Goal: Information Seeking & Learning: Learn about a topic

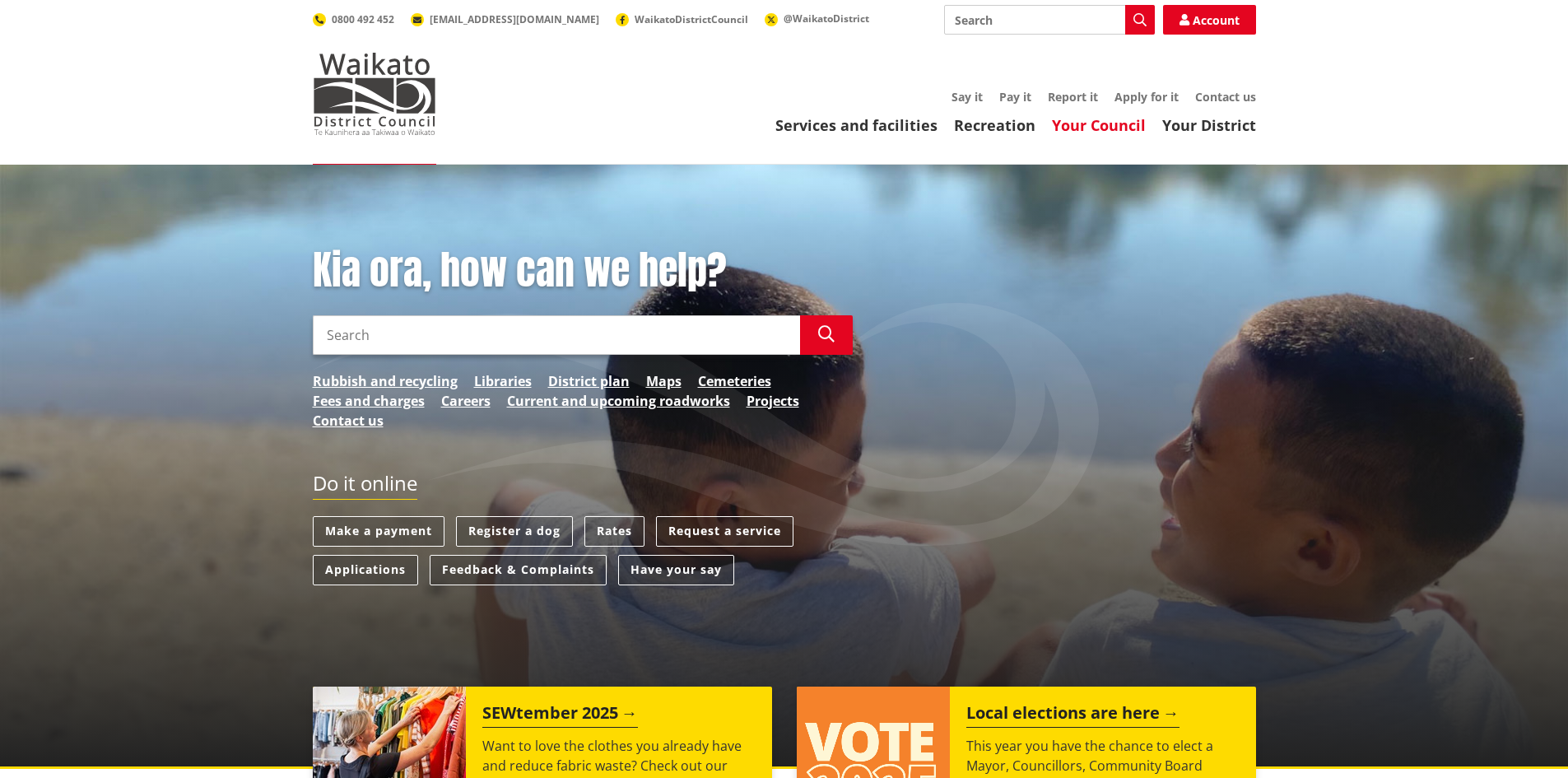
click at [1137, 129] on link "Your Council" at bounding box center [1098, 125] width 94 height 20
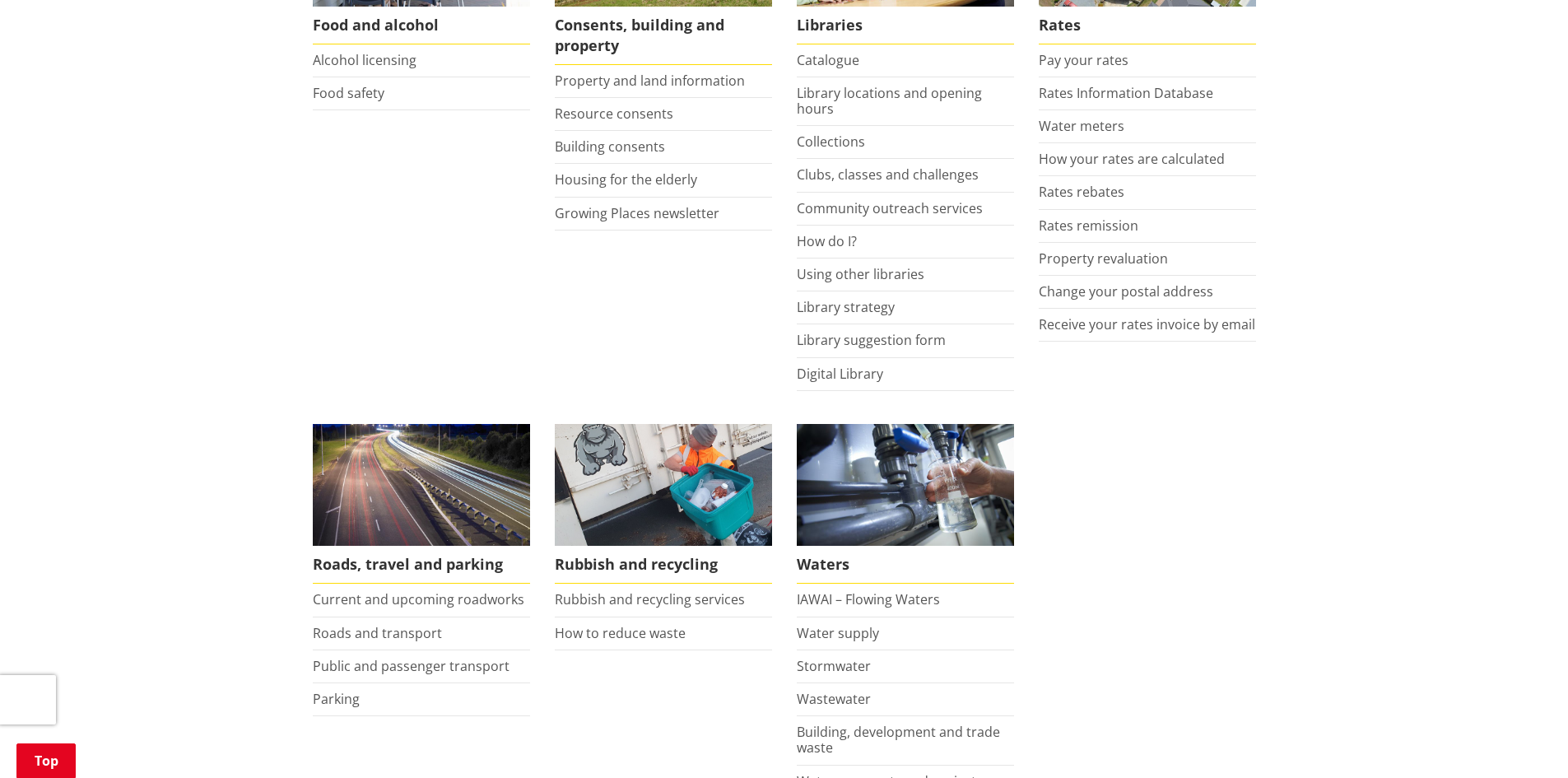
scroll to position [1101, 0]
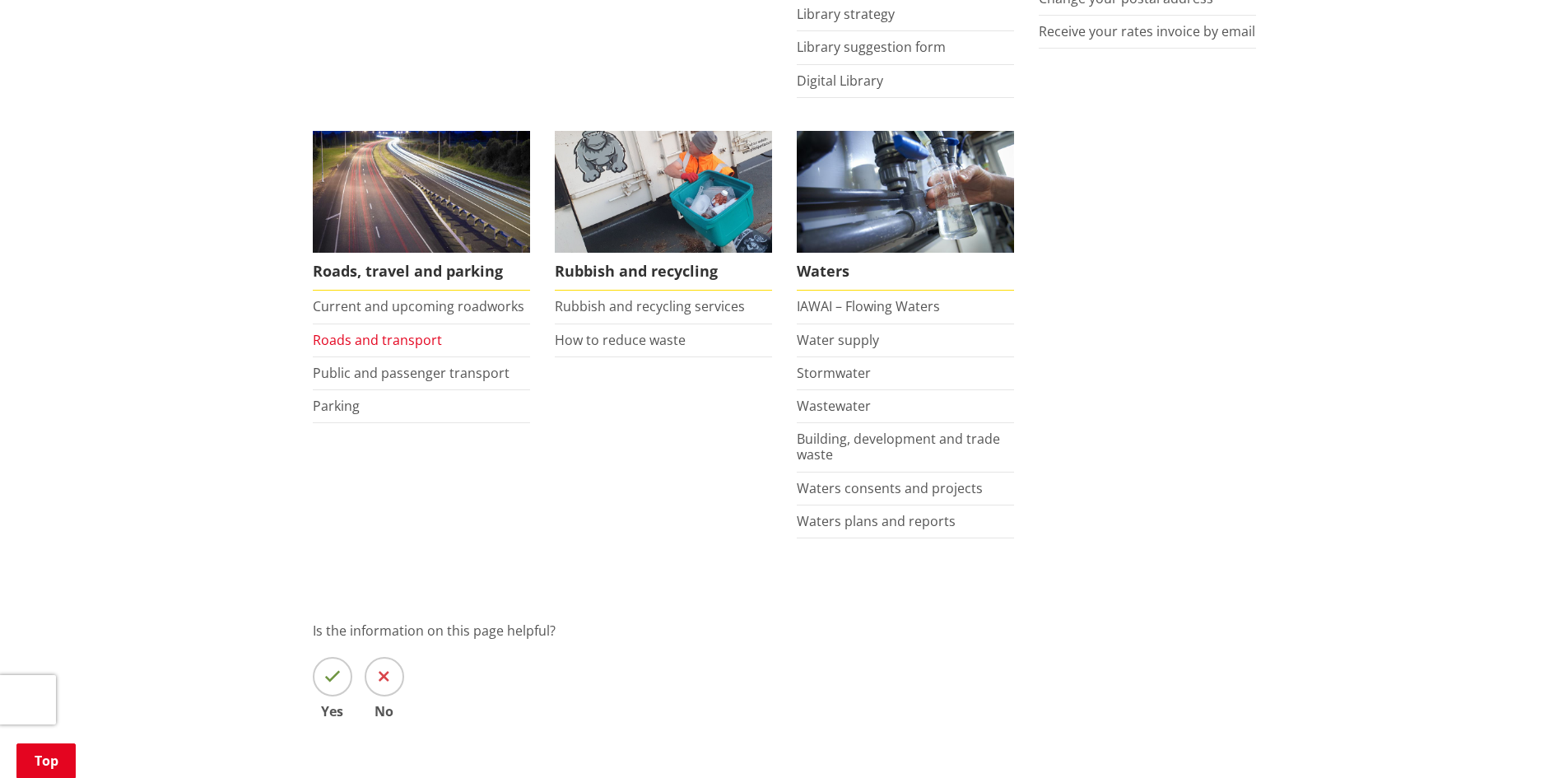
click at [375, 333] on link "Roads and transport" at bounding box center [377, 340] width 129 height 18
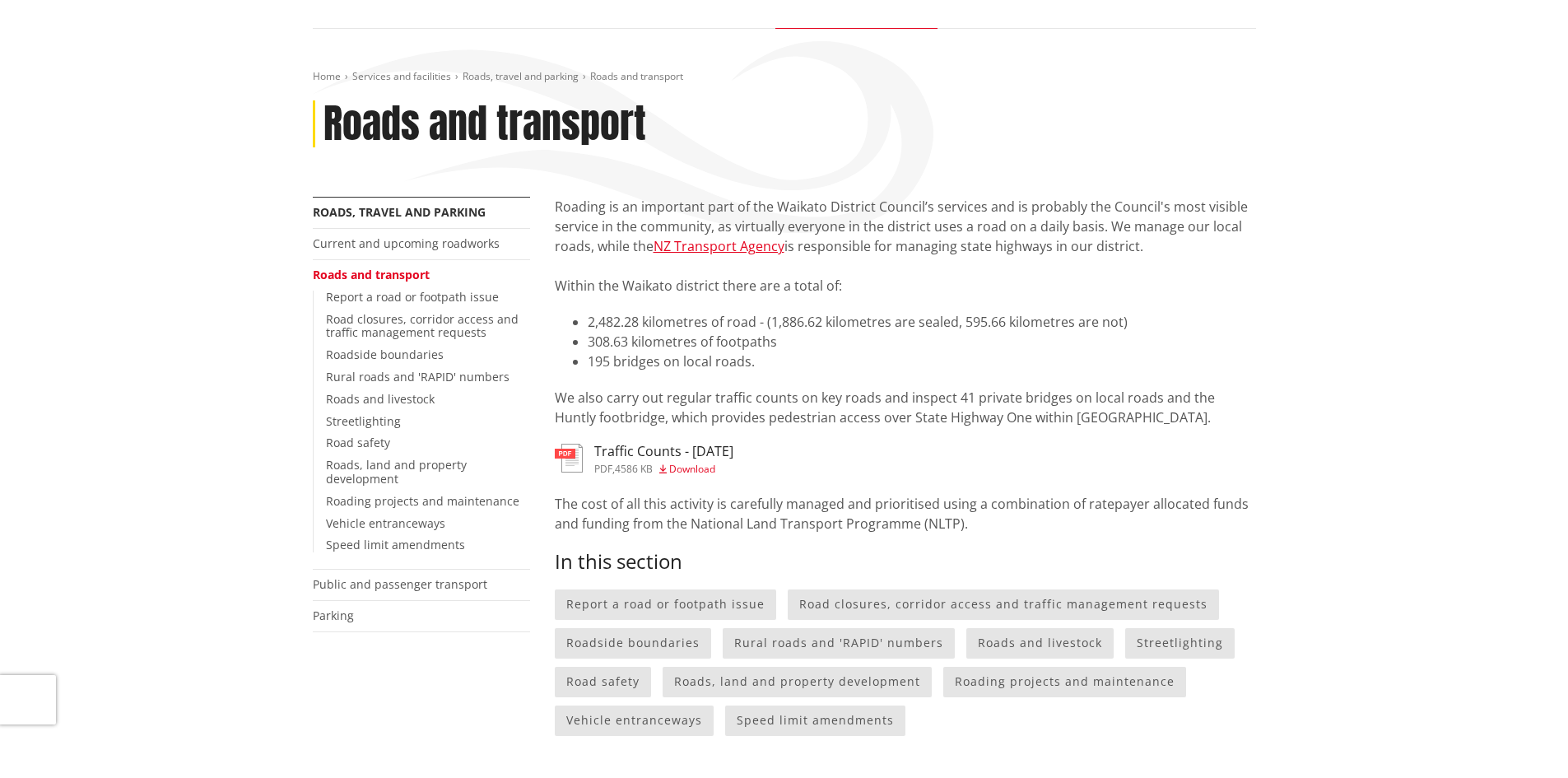
scroll to position [139, 0]
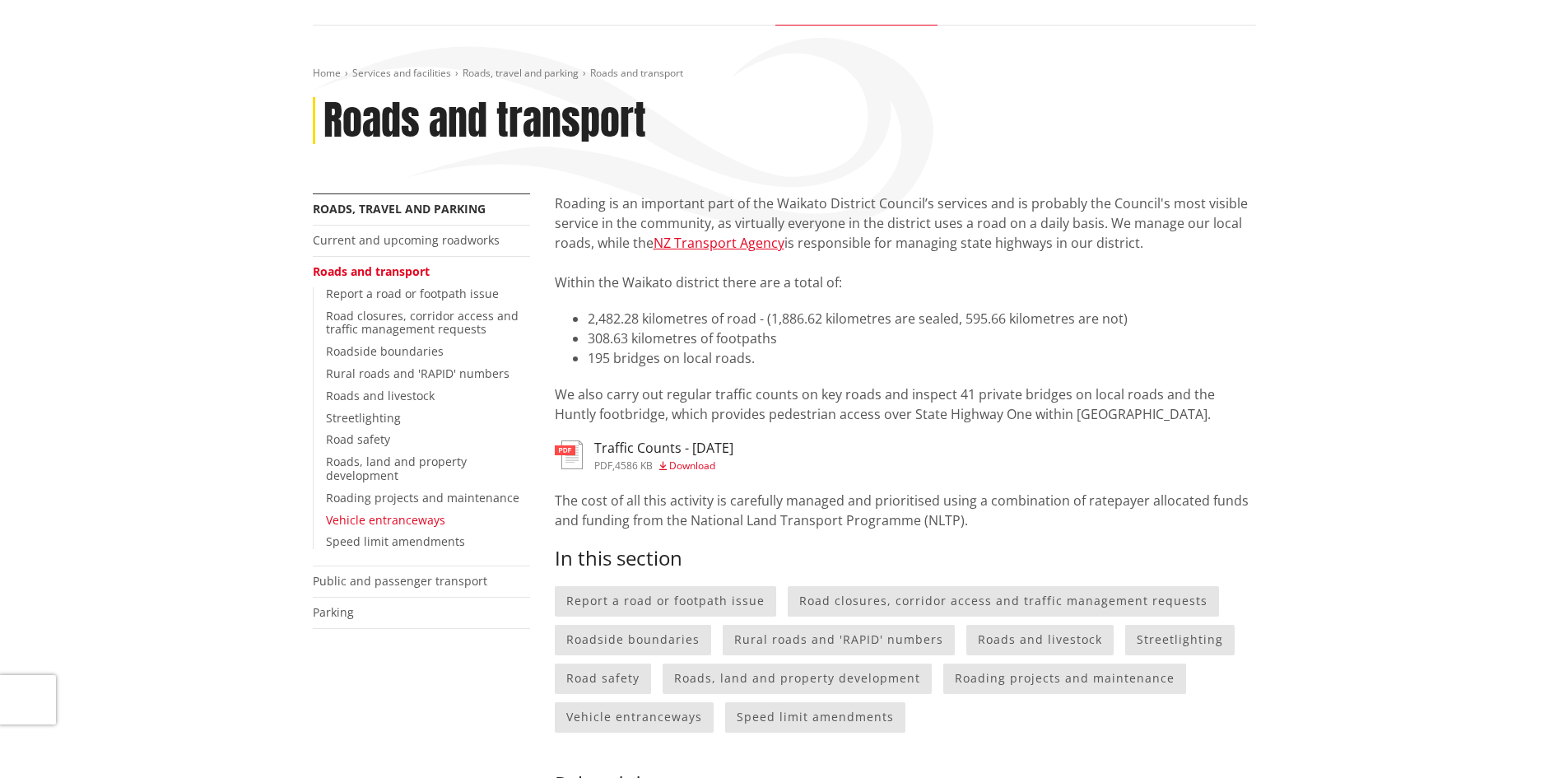
click at [389, 520] on link "Vehicle entranceways" at bounding box center [385, 520] width 119 height 16
click at [392, 517] on link "Vehicle entranceways" at bounding box center [385, 520] width 119 height 16
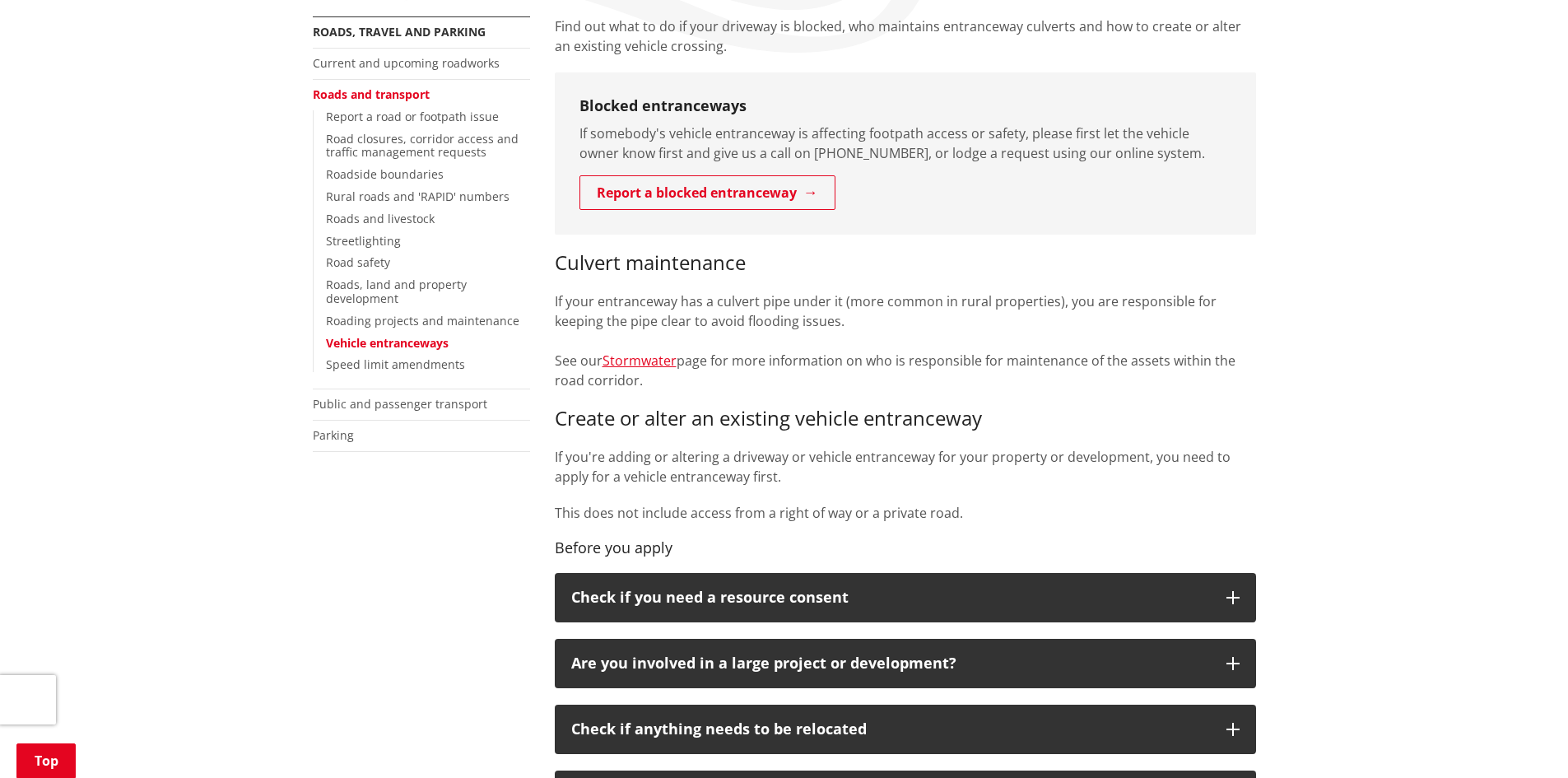
scroll to position [553, 0]
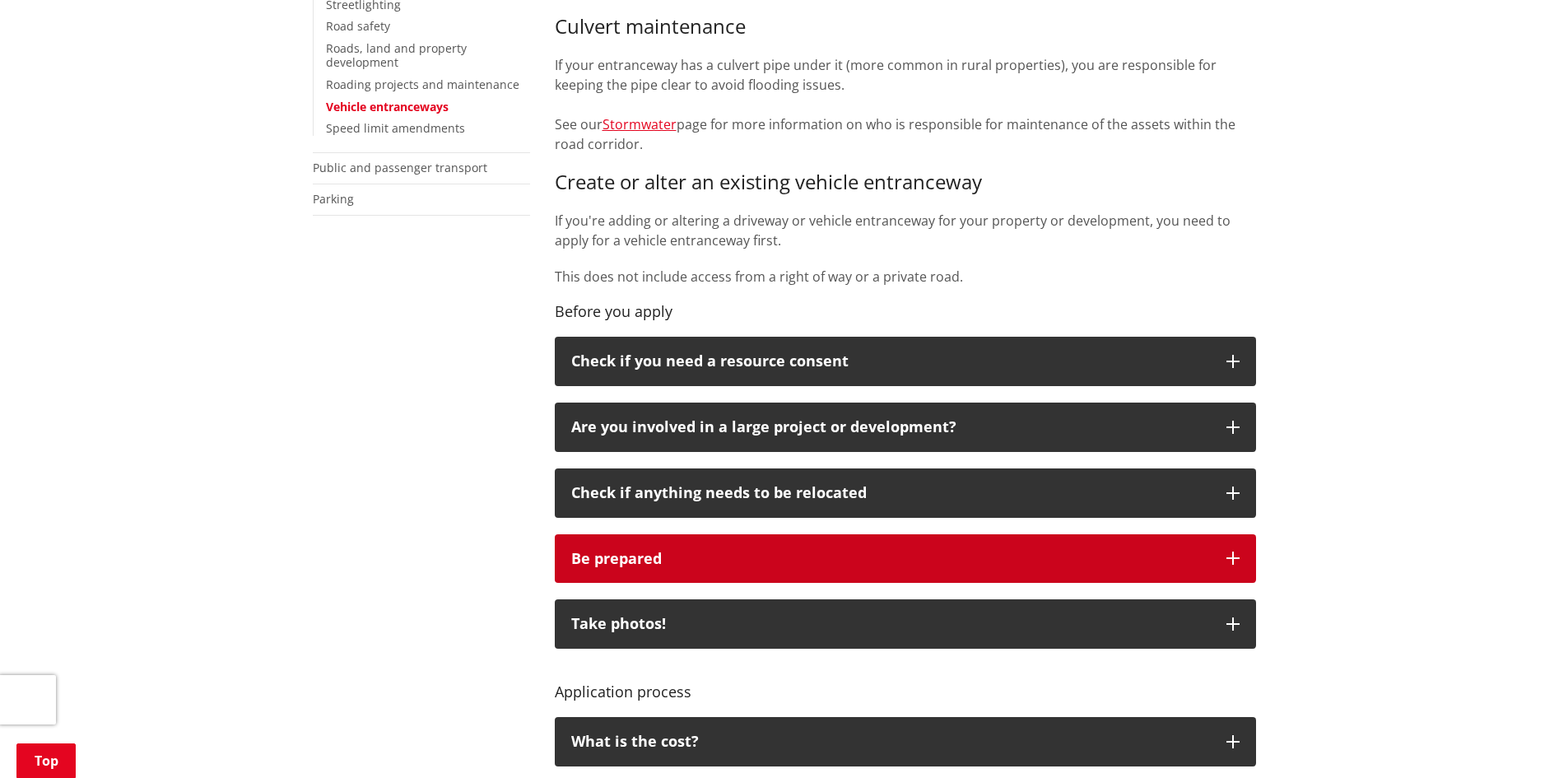
click at [1231, 553] on icon "button" at bounding box center [1232, 558] width 13 height 13
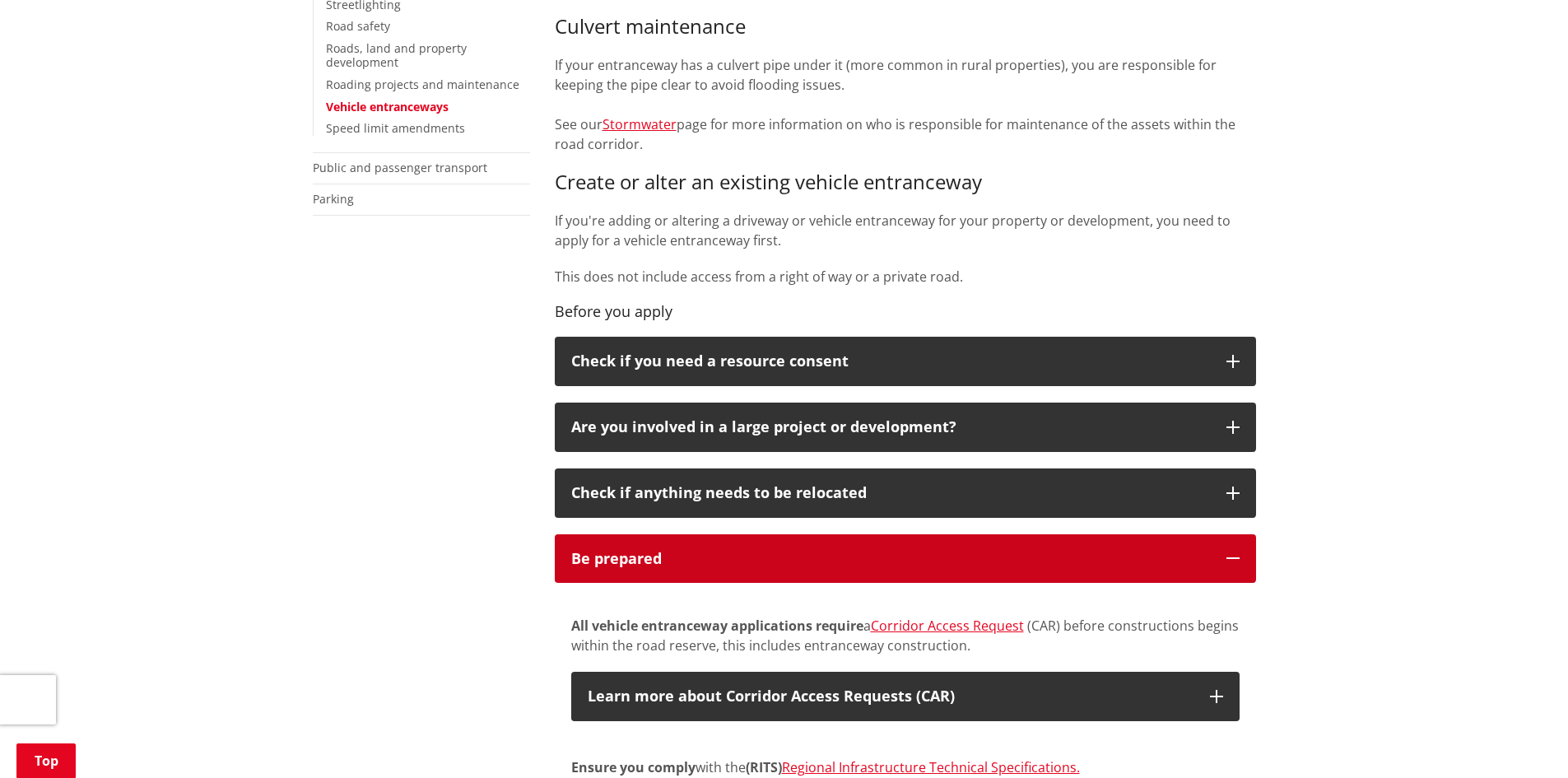
click at [1234, 553] on icon "button" at bounding box center [1232, 558] width 13 height 13
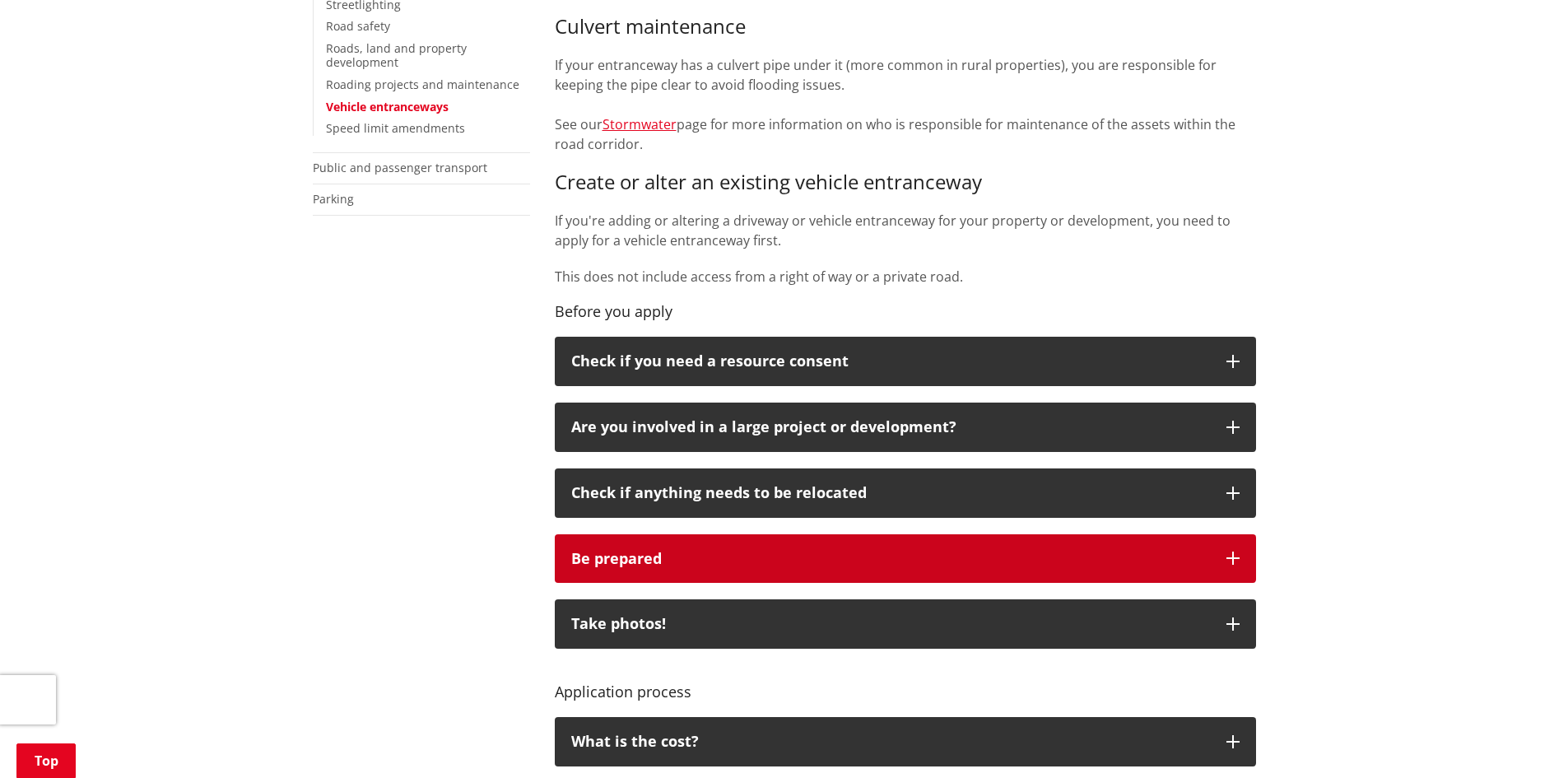
click at [1234, 553] on icon "button" at bounding box center [1232, 558] width 13 height 13
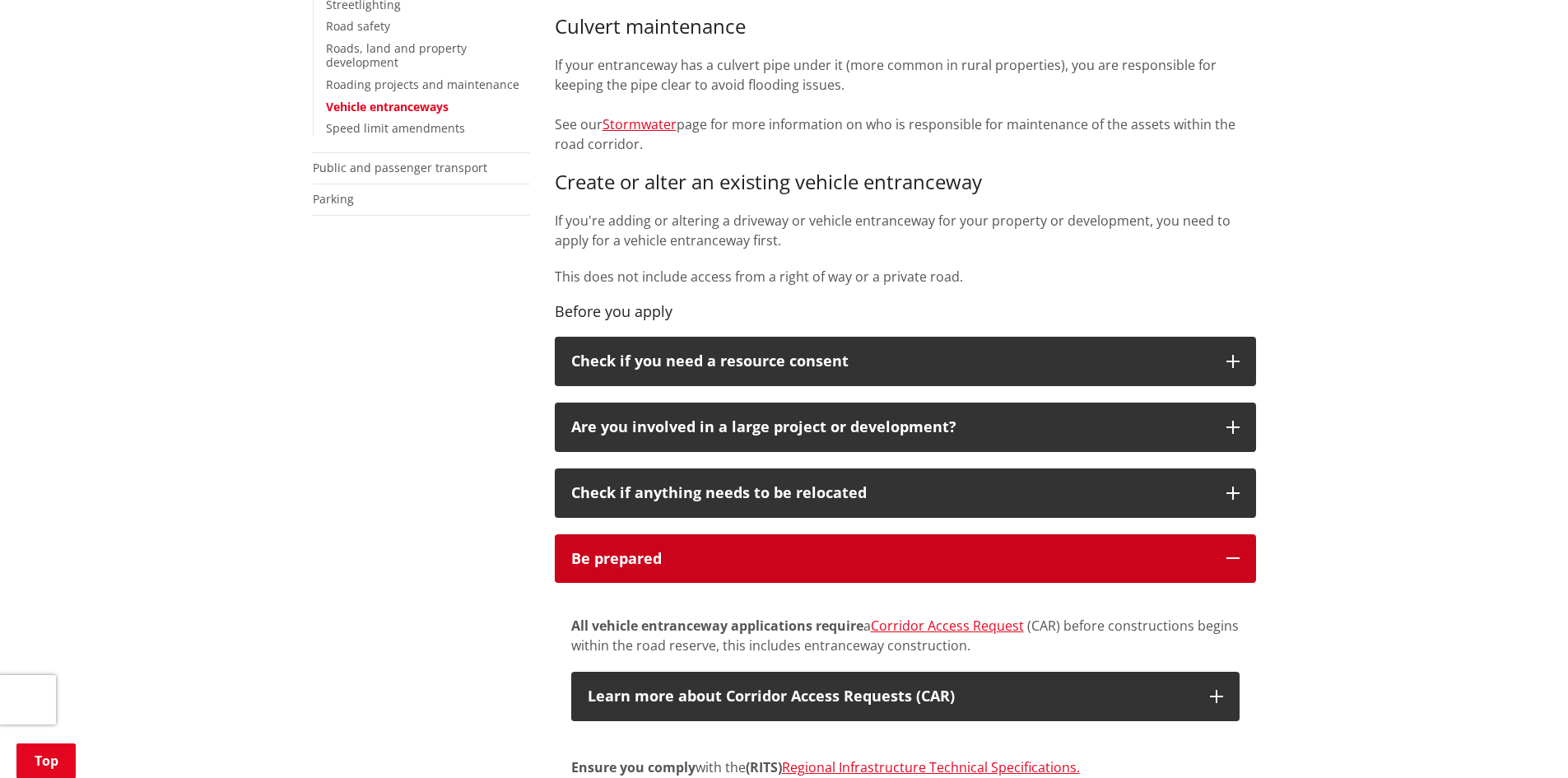
click at [1234, 554] on icon "button" at bounding box center [1232, 558] width 13 height 13
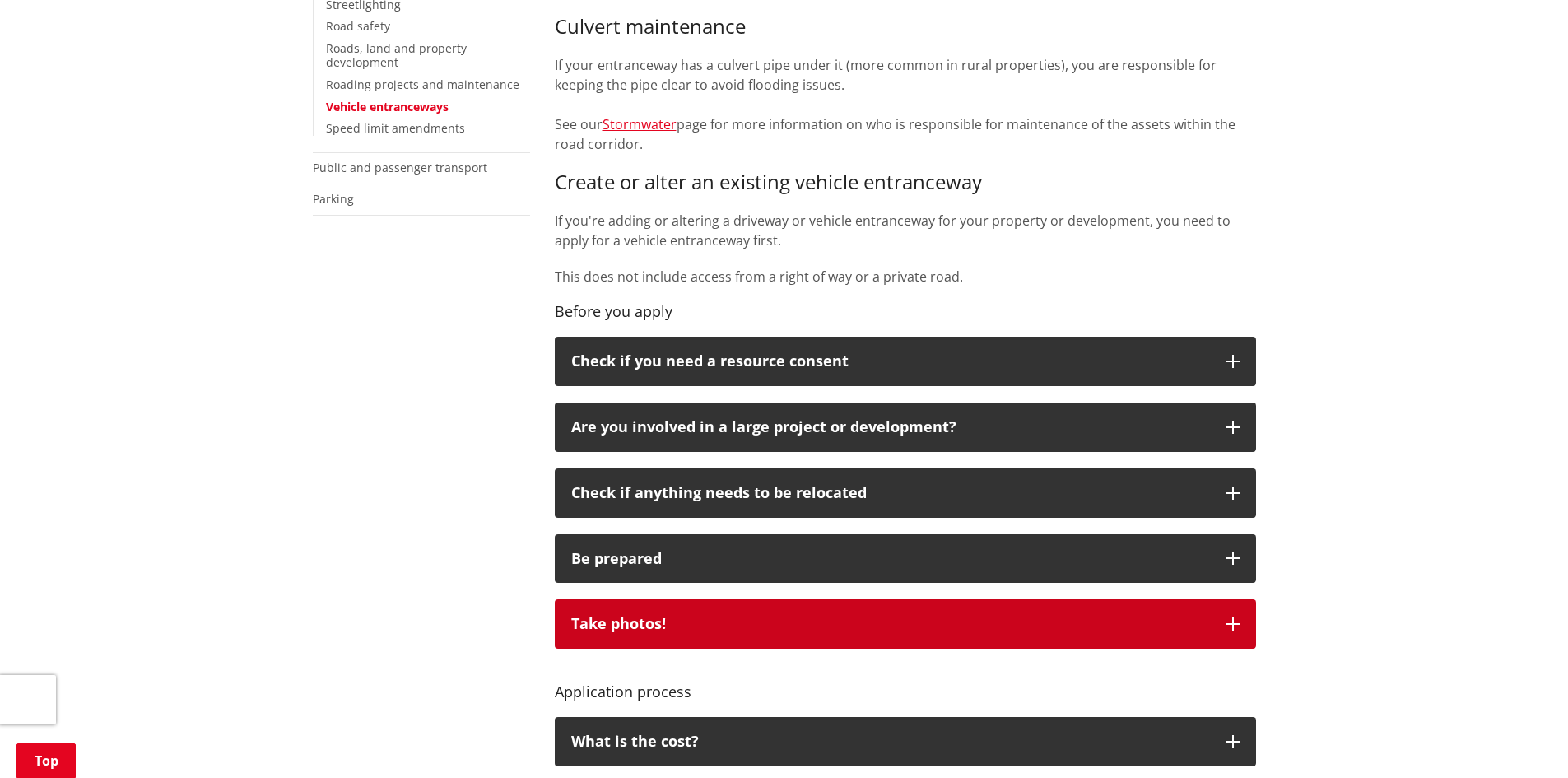
click at [1230, 623] on icon "button" at bounding box center [1232, 624] width 13 height 13
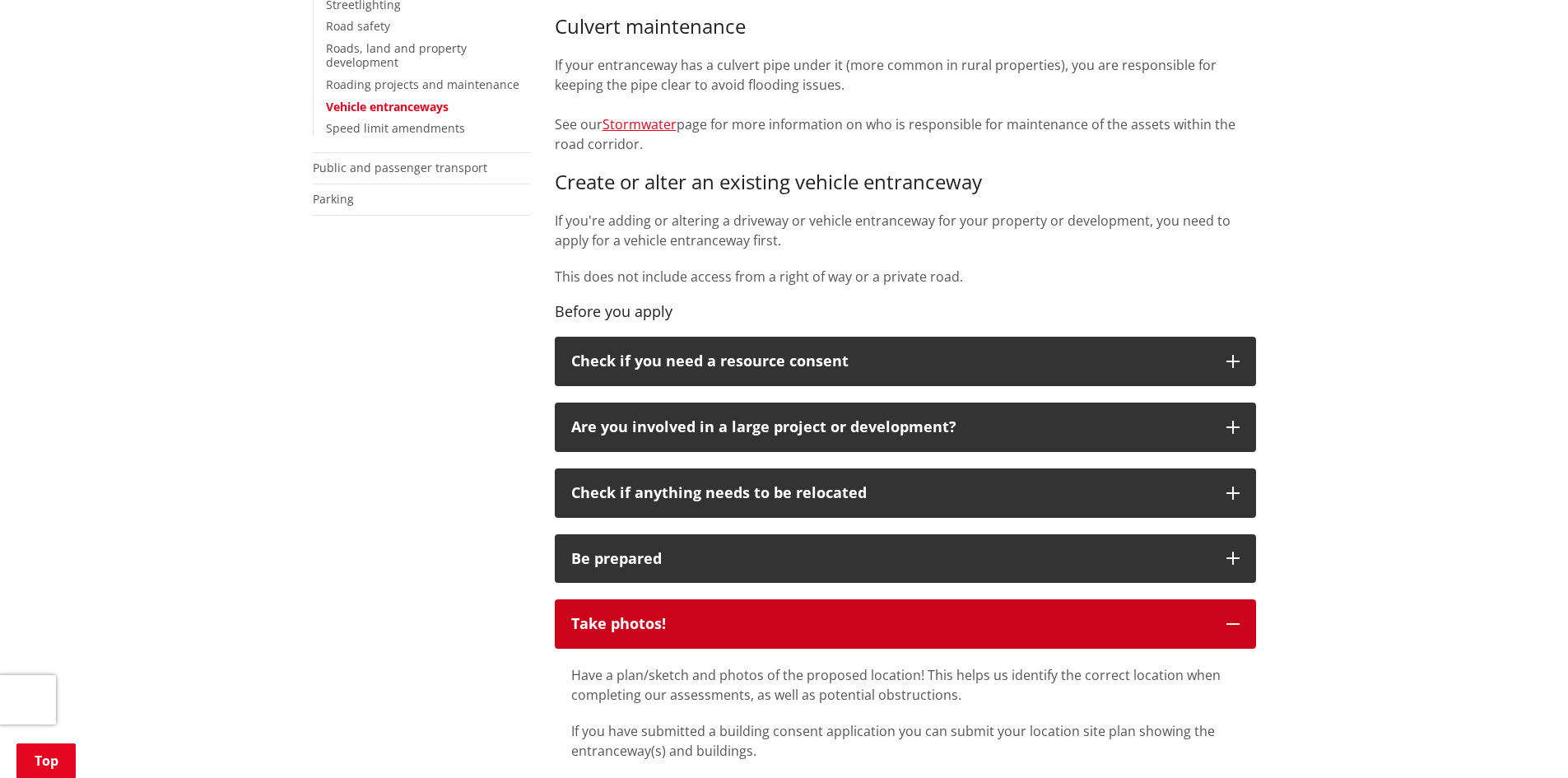
click at [1230, 623] on icon "button" at bounding box center [1232, 624] width 13 height 13
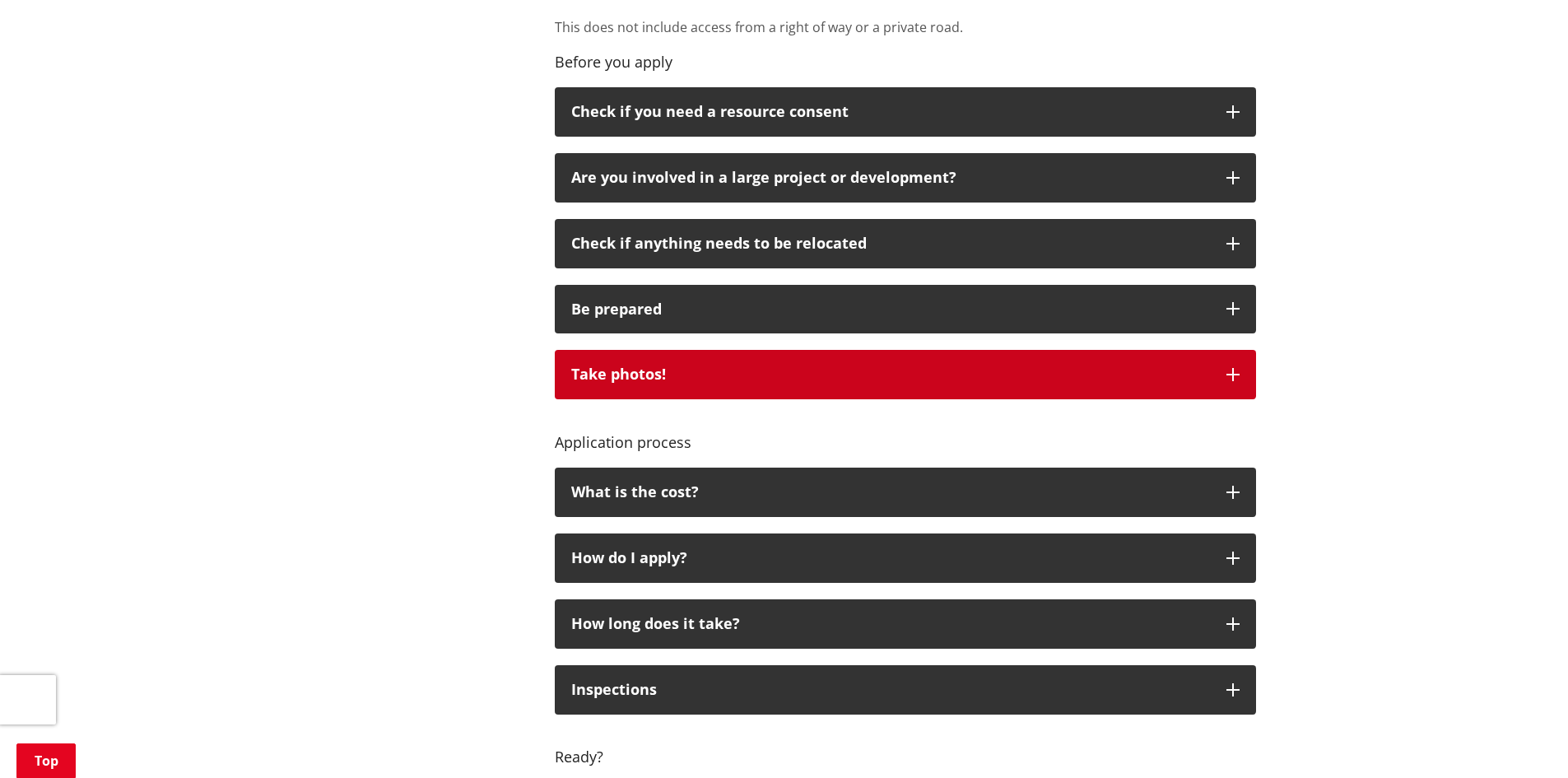
scroll to position [850, 0]
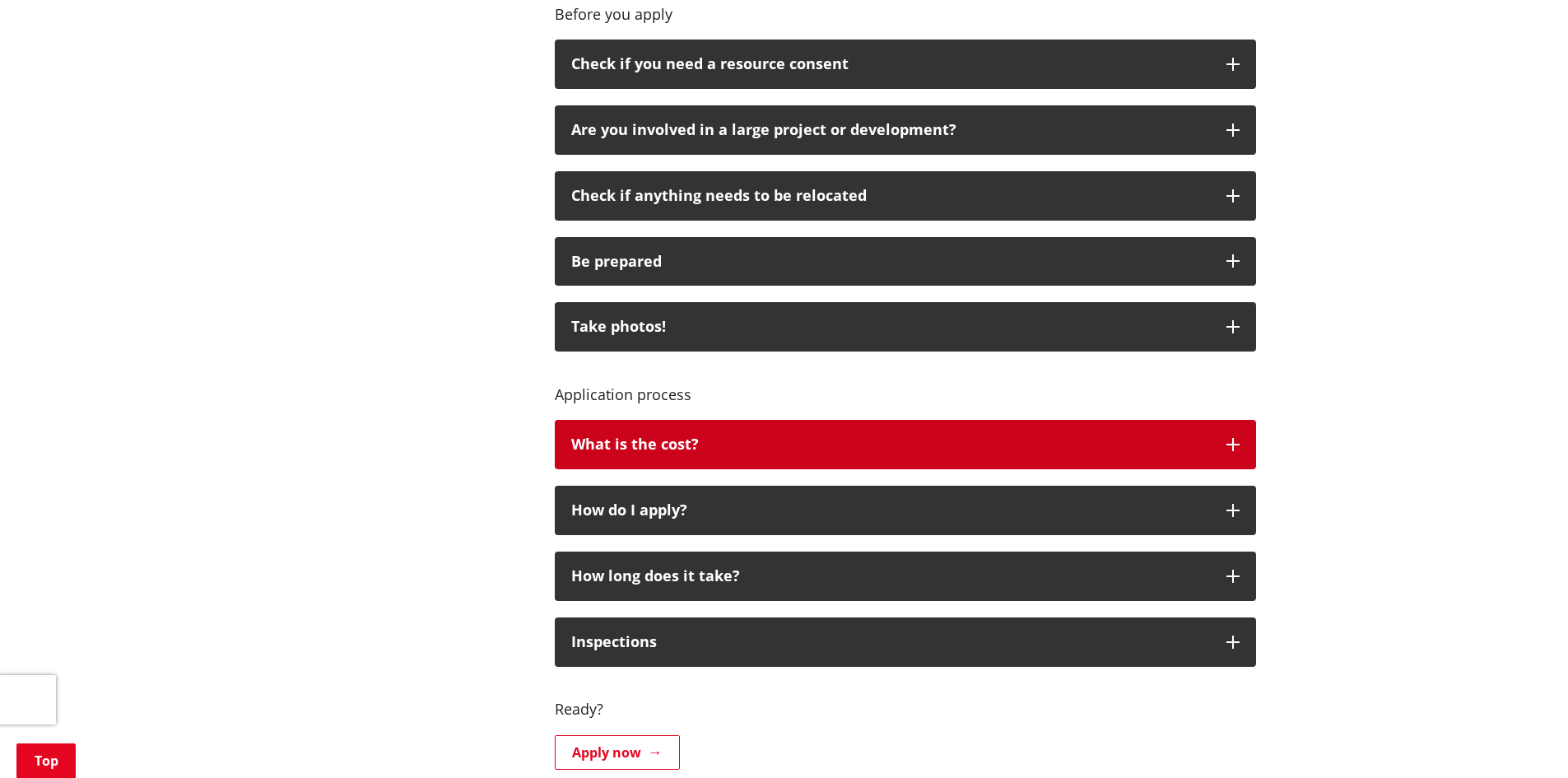
click at [1230, 442] on icon "button" at bounding box center [1232, 444] width 13 height 13
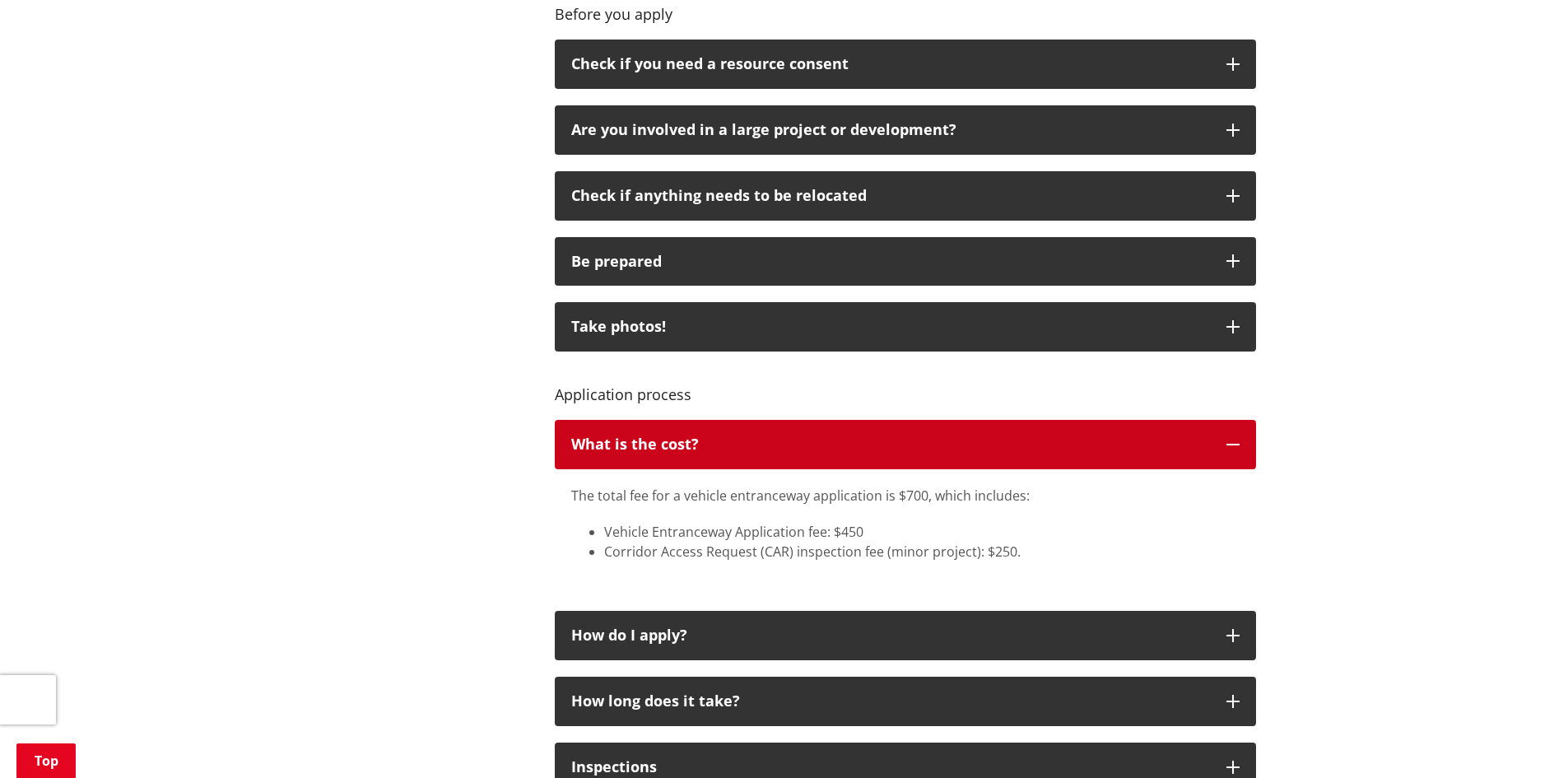
click at [1237, 452] on button "What is the cost?" at bounding box center [905, 445] width 702 height 49
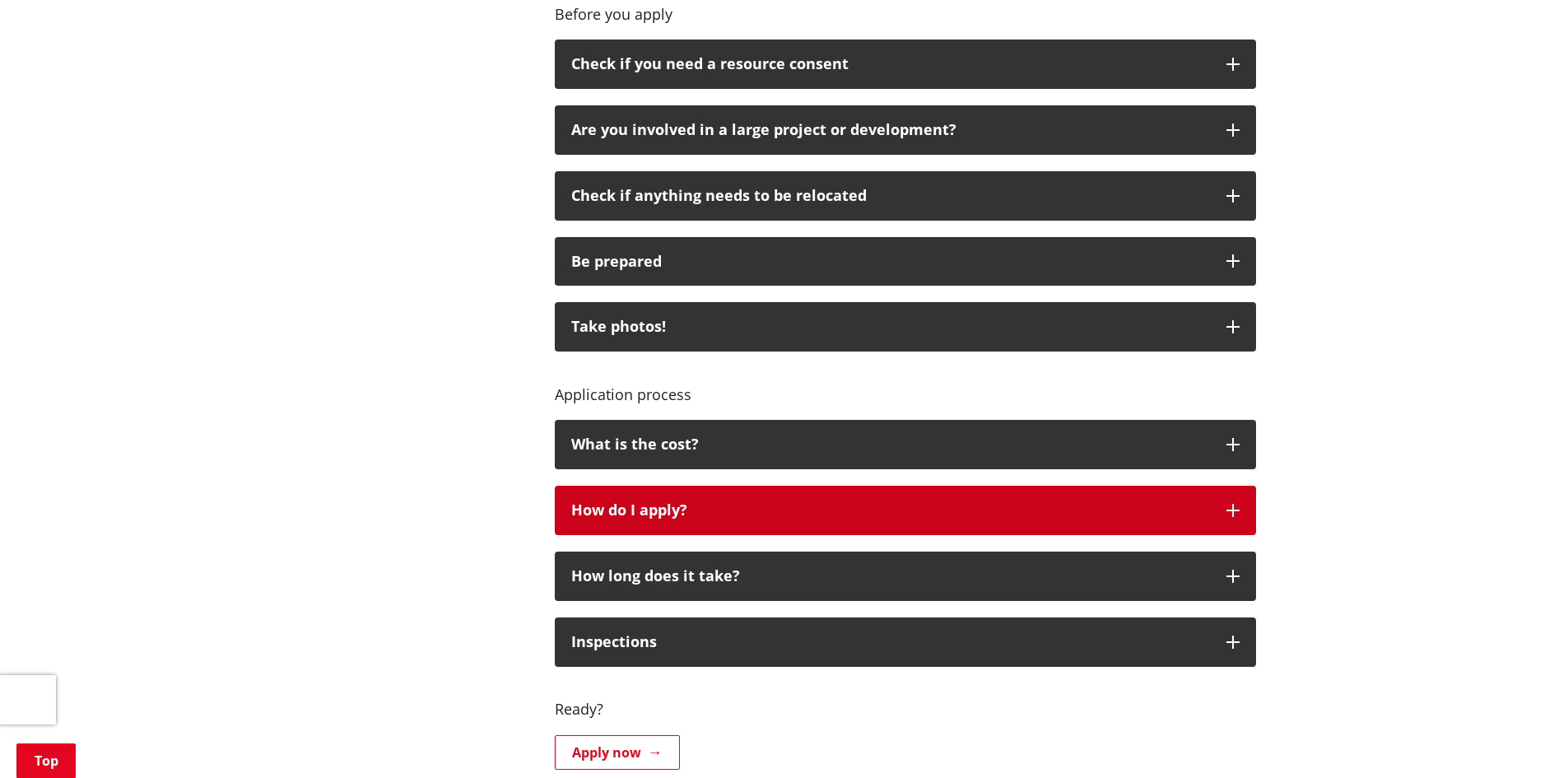
click at [1233, 517] on icon "button" at bounding box center [1232, 510] width 13 height 13
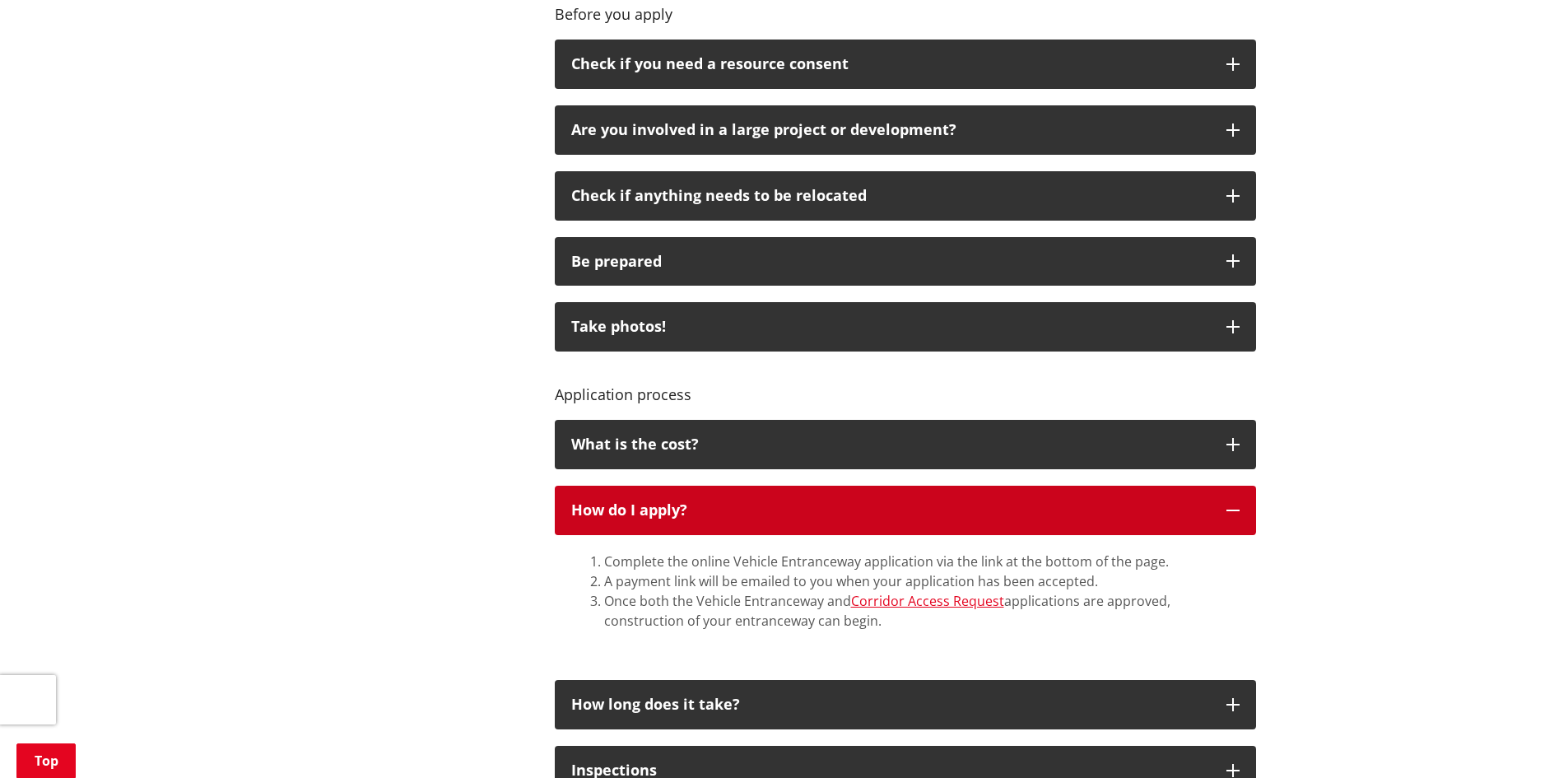
click at [1239, 517] on icon "button" at bounding box center [1232, 510] width 13 height 13
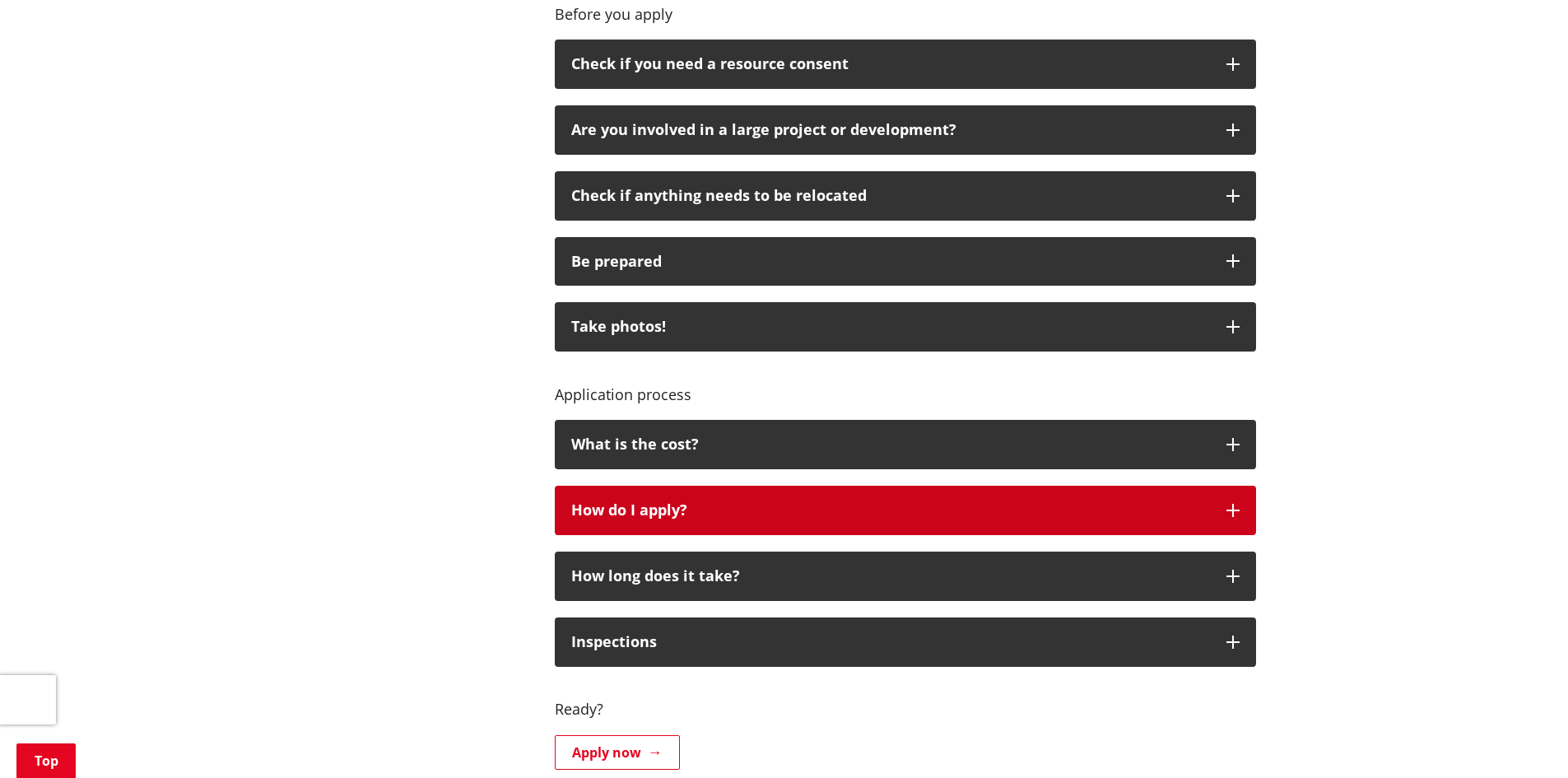
scroll to position [1102, 0]
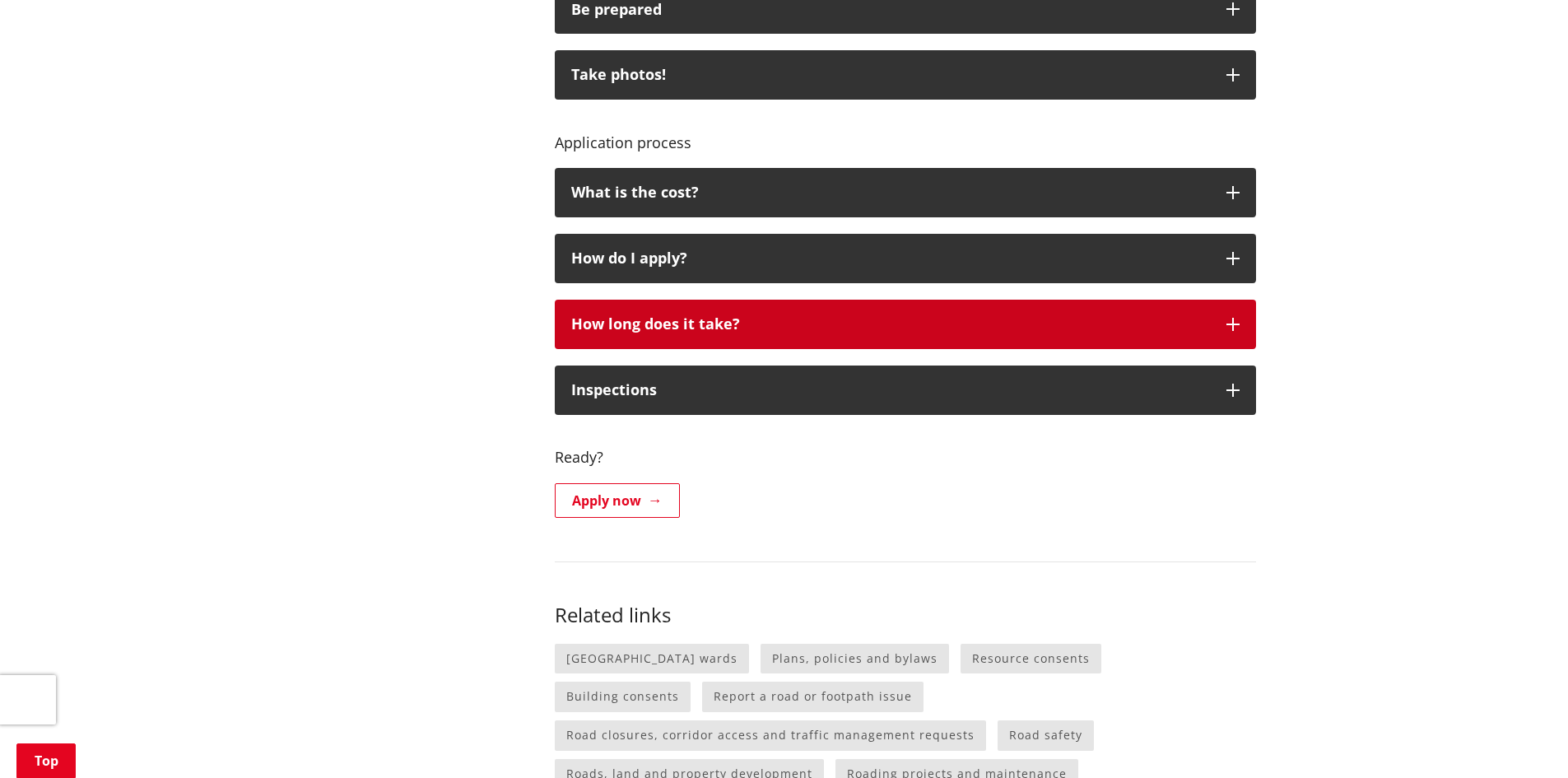
click at [1222, 331] on button "How long does it take?" at bounding box center [905, 325] width 702 height 49
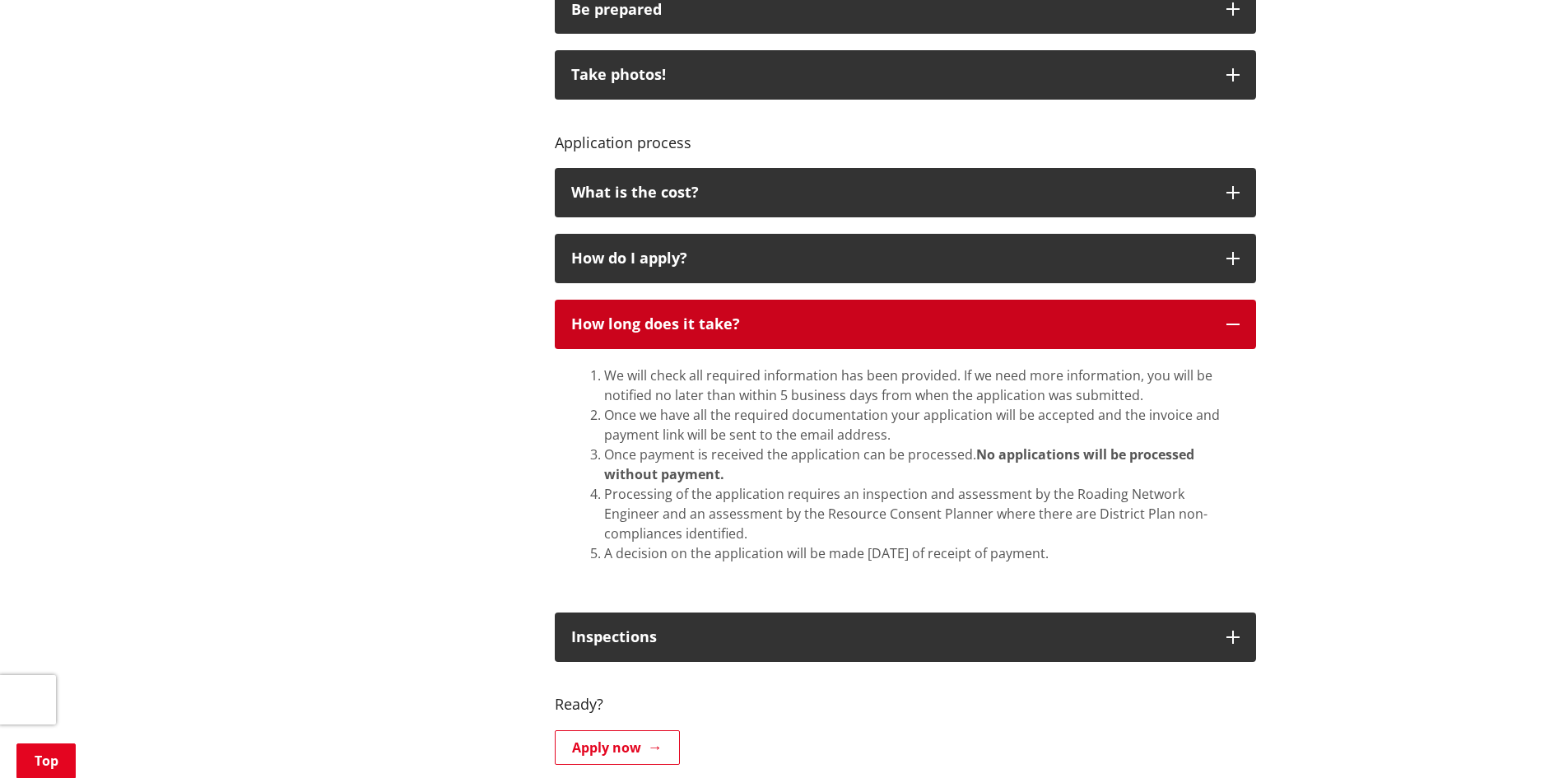
click at [1236, 321] on icon "button" at bounding box center [1232, 324] width 13 height 13
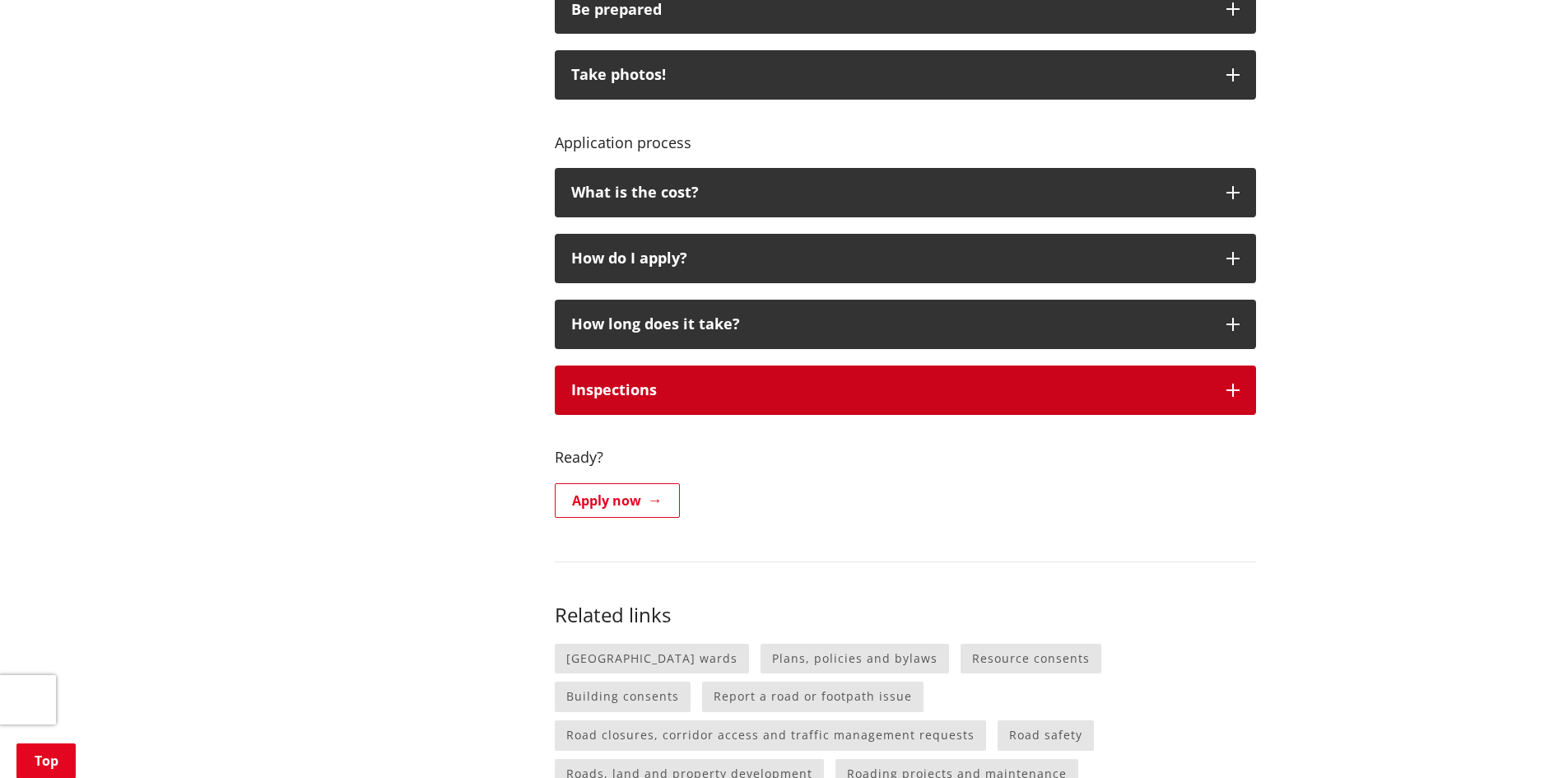
click at [1234, 385] on icon "button" at bounding box center [1232, 390] width 13 height 13
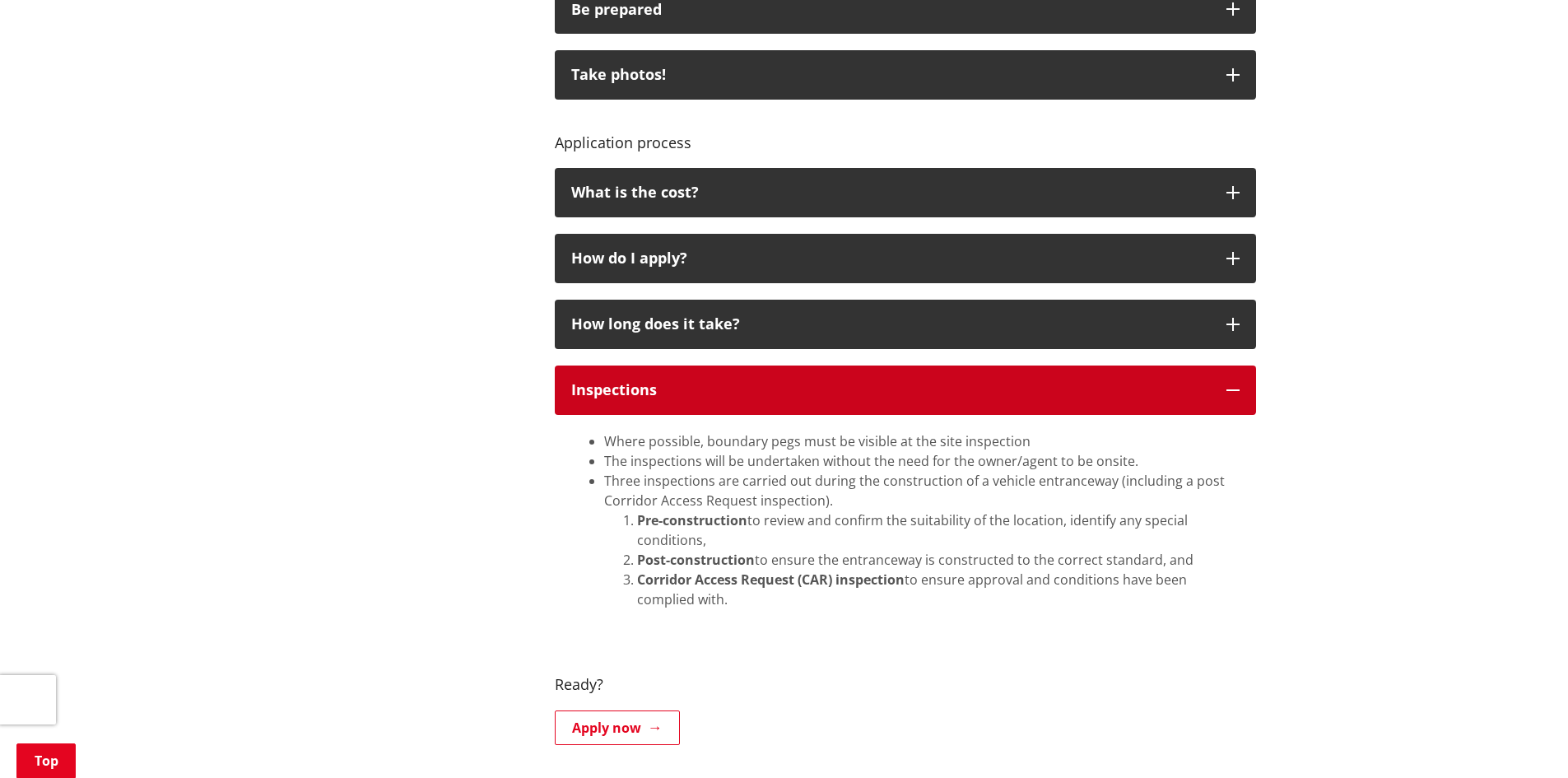
click at [1232, 388] on icon "button" at bounding box center [1232, 390] width 13 height 13
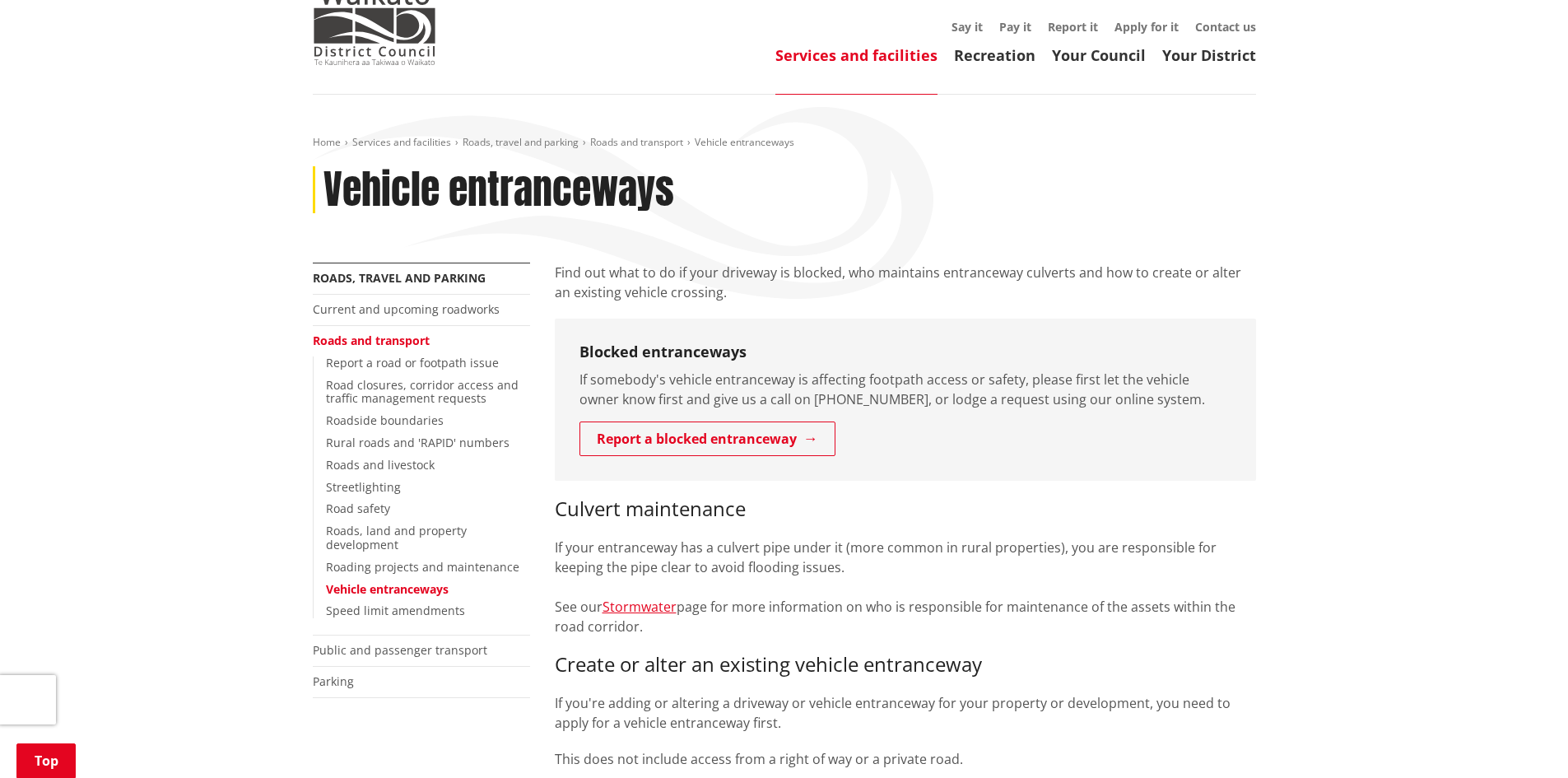
scroll to position [0, 0]
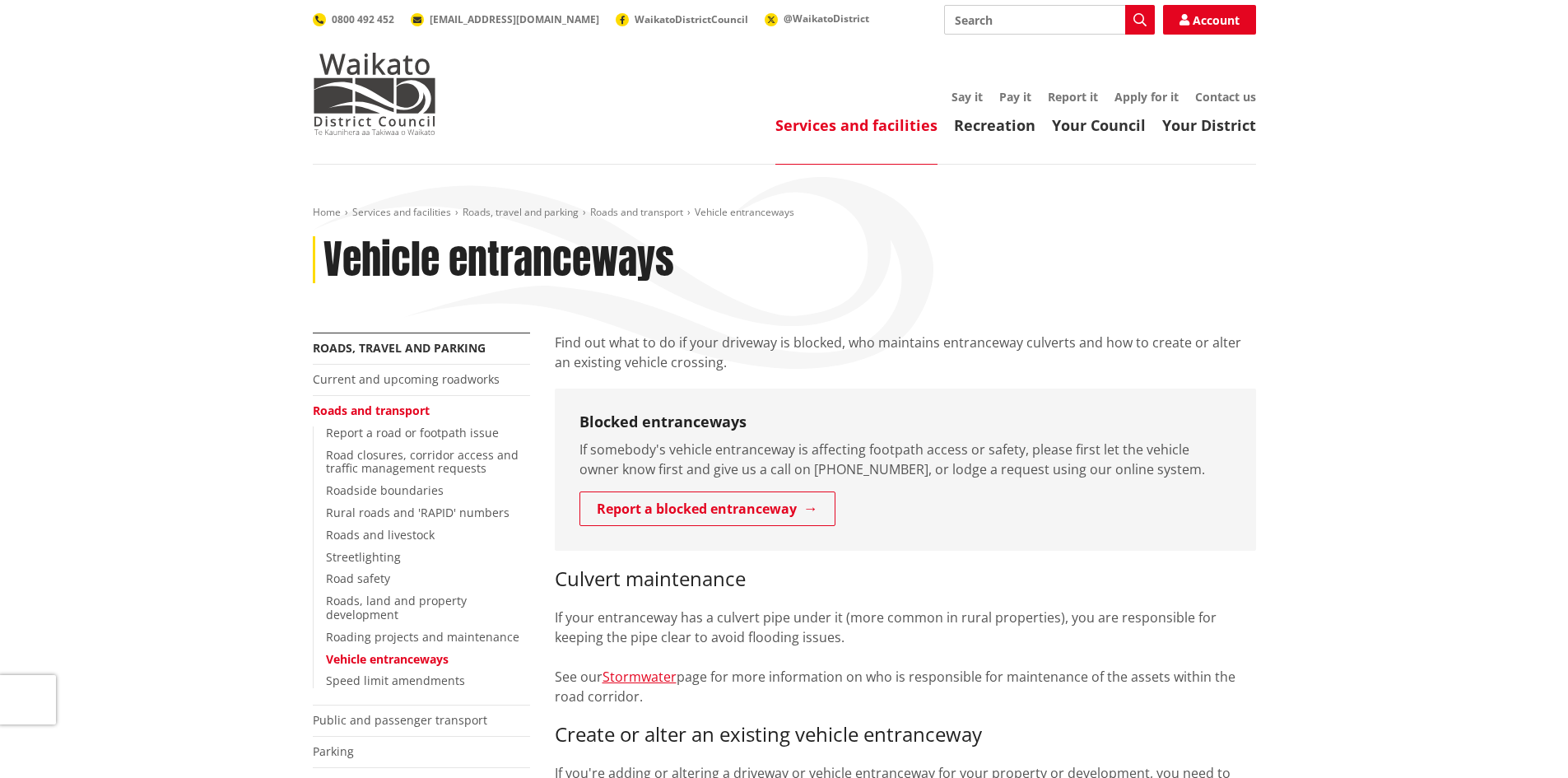
click at [862, 345] on p "Find out what to do if your driveway is blocked, who maintains entranceway culv…" at bounding box center [905, 352] width 702 height 39
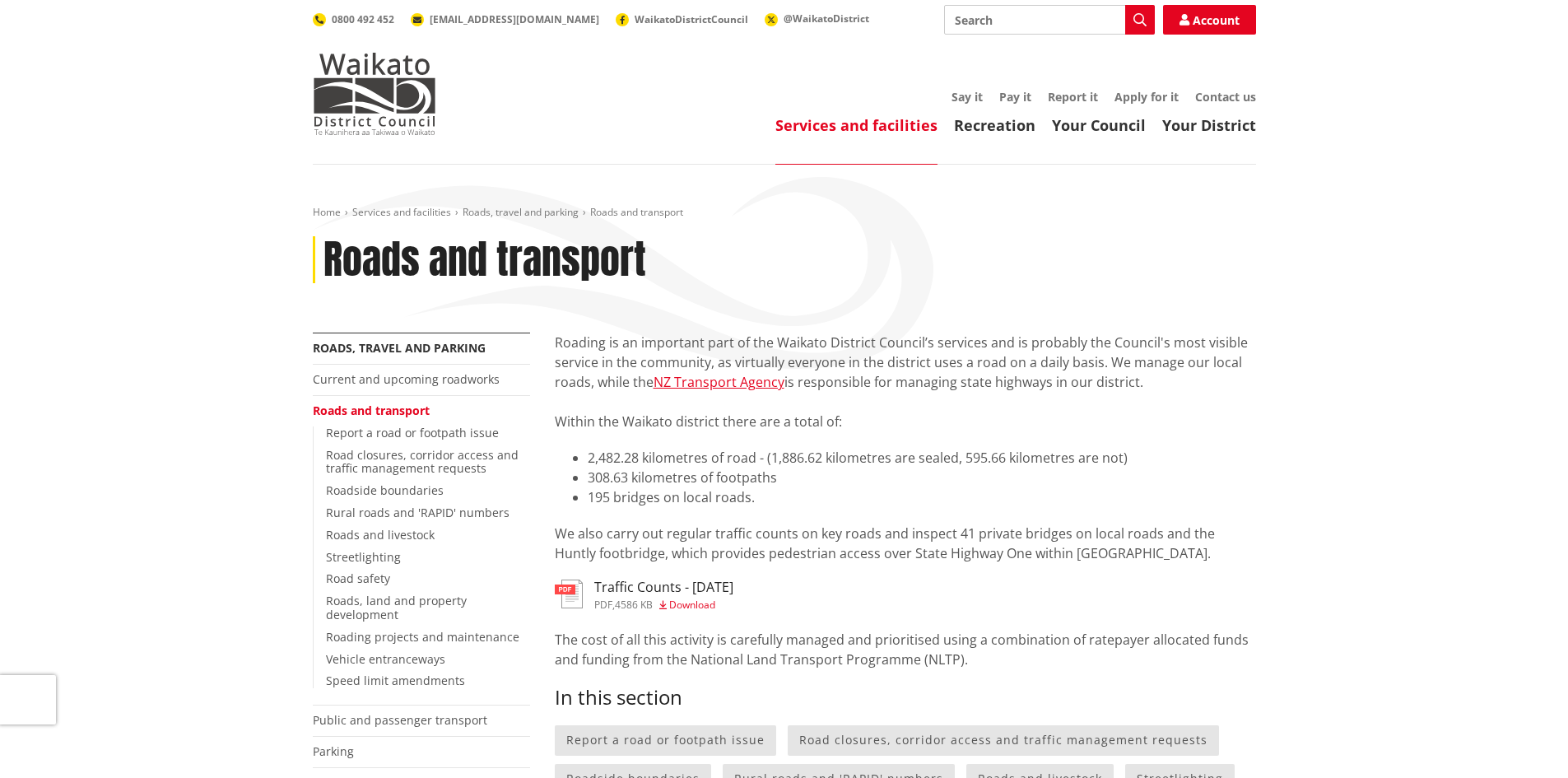
scroll to position [139, 0]
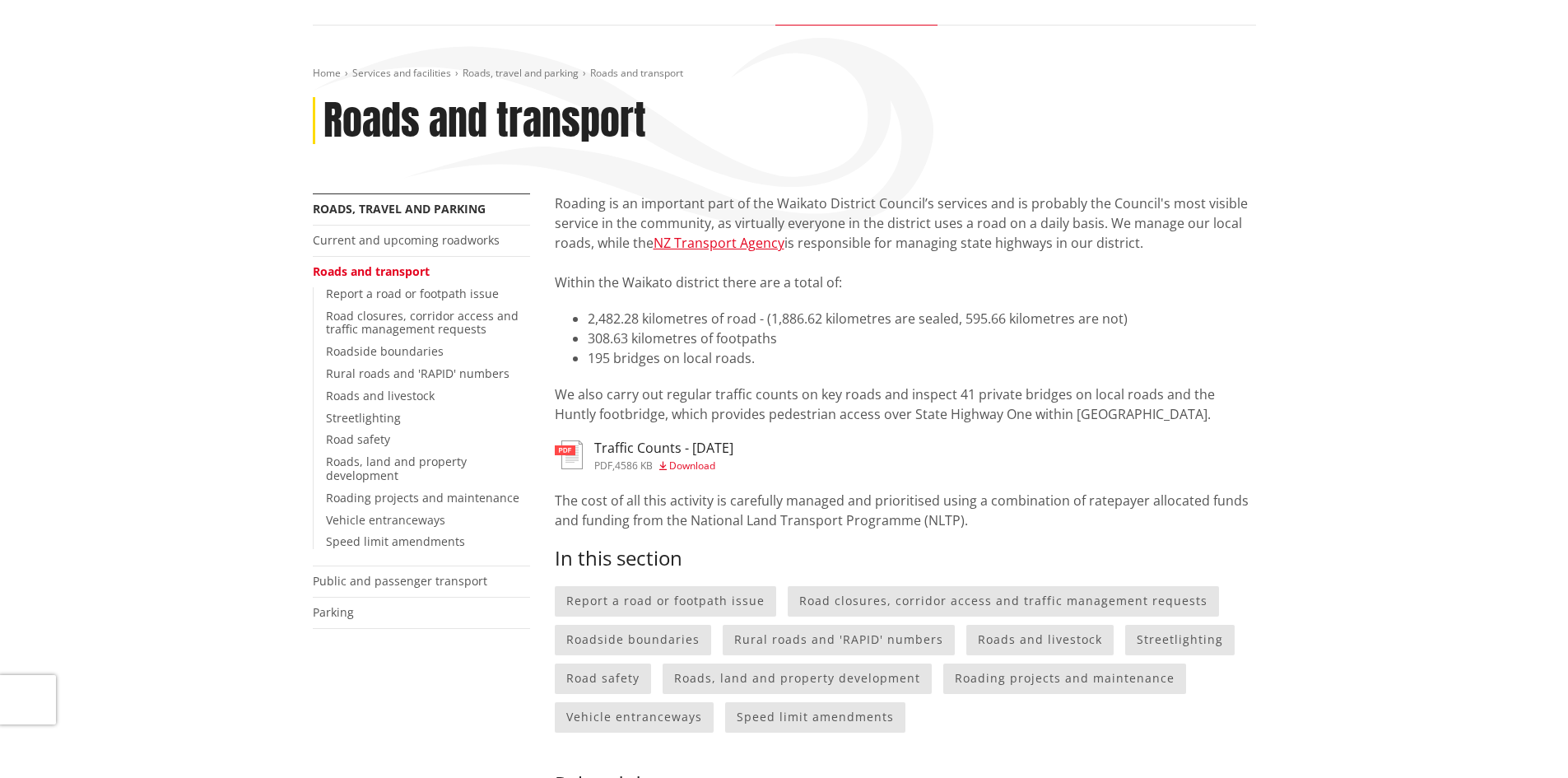
click at [843, 320] on li "2,482.28 kilometres of road - (1,886.62 kilometres are sealed, 595.66 kilometre…" at bounding box center [922, 319] width 668 height 20
click at [821, 397] on p "We also carry out regular traffic counts on key roads and inspect 41 private br…" at bounding box center [905, 405] width 702 height 39
click at [778, 513] on p "The cost of all this activity is carefully managed and prioritised using a comb…" at bounding box center [905, 510] width 702 height 39
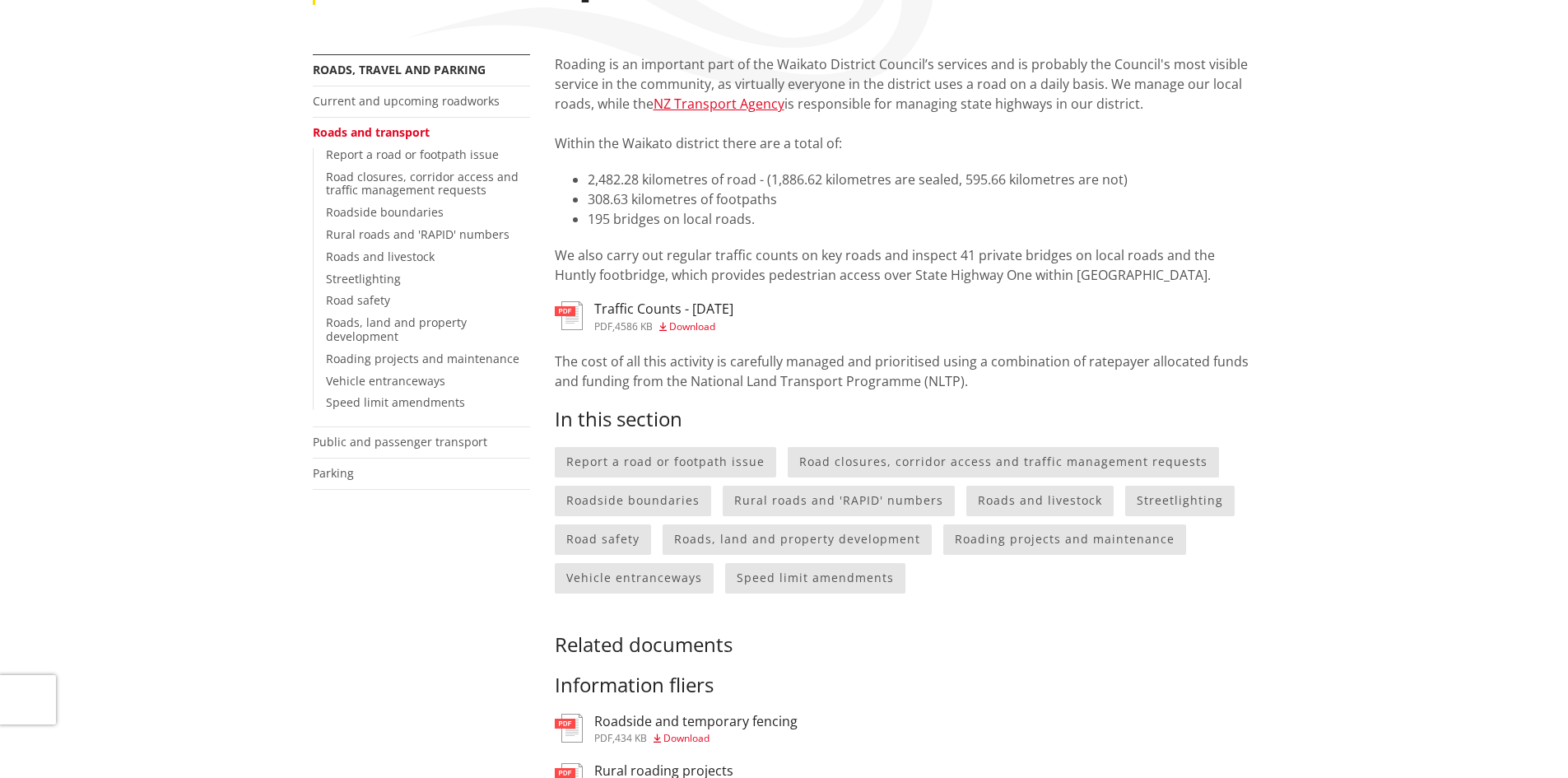
scroll to position [0, 0]
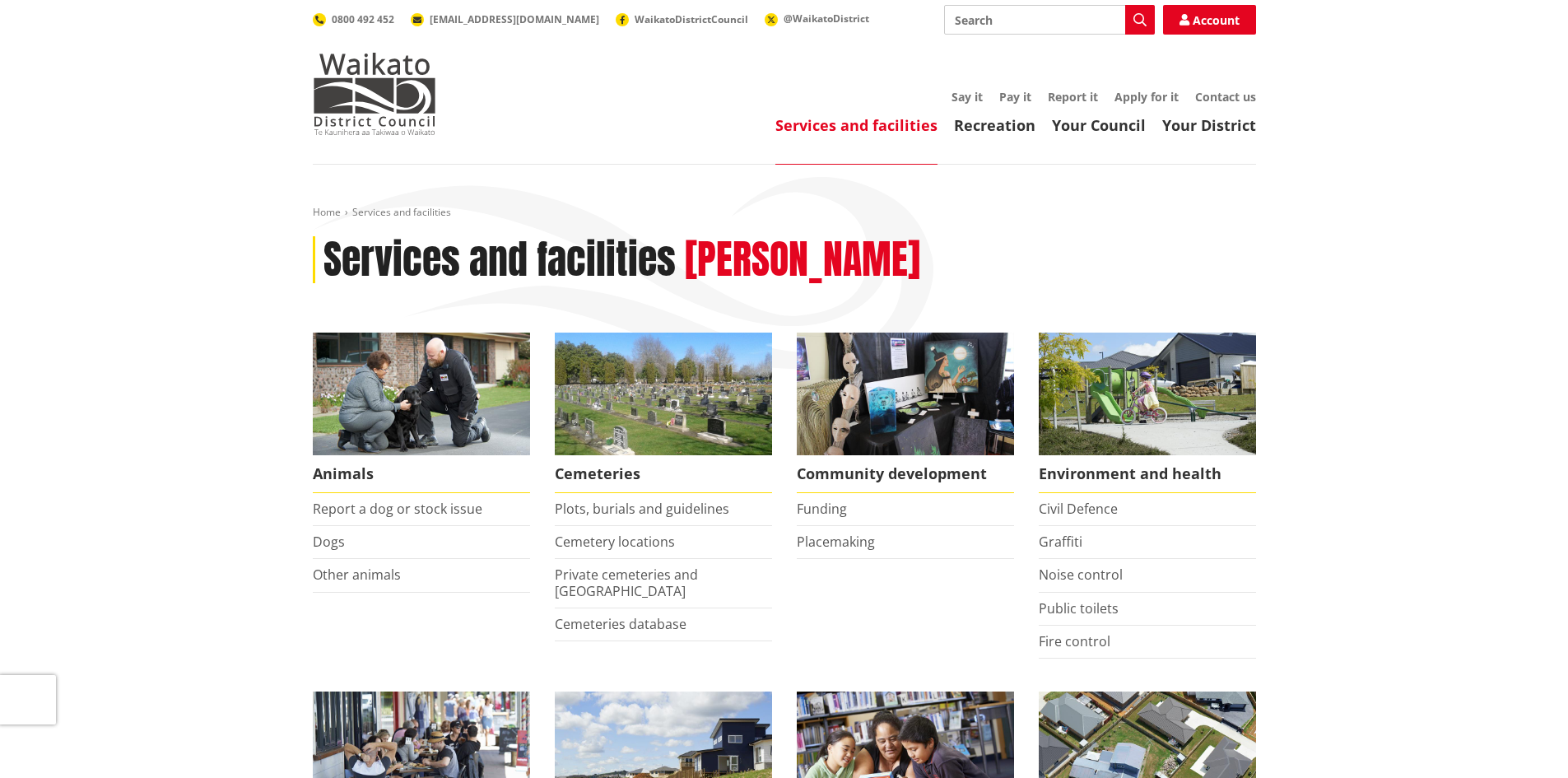
scroll to position [1101, 0]
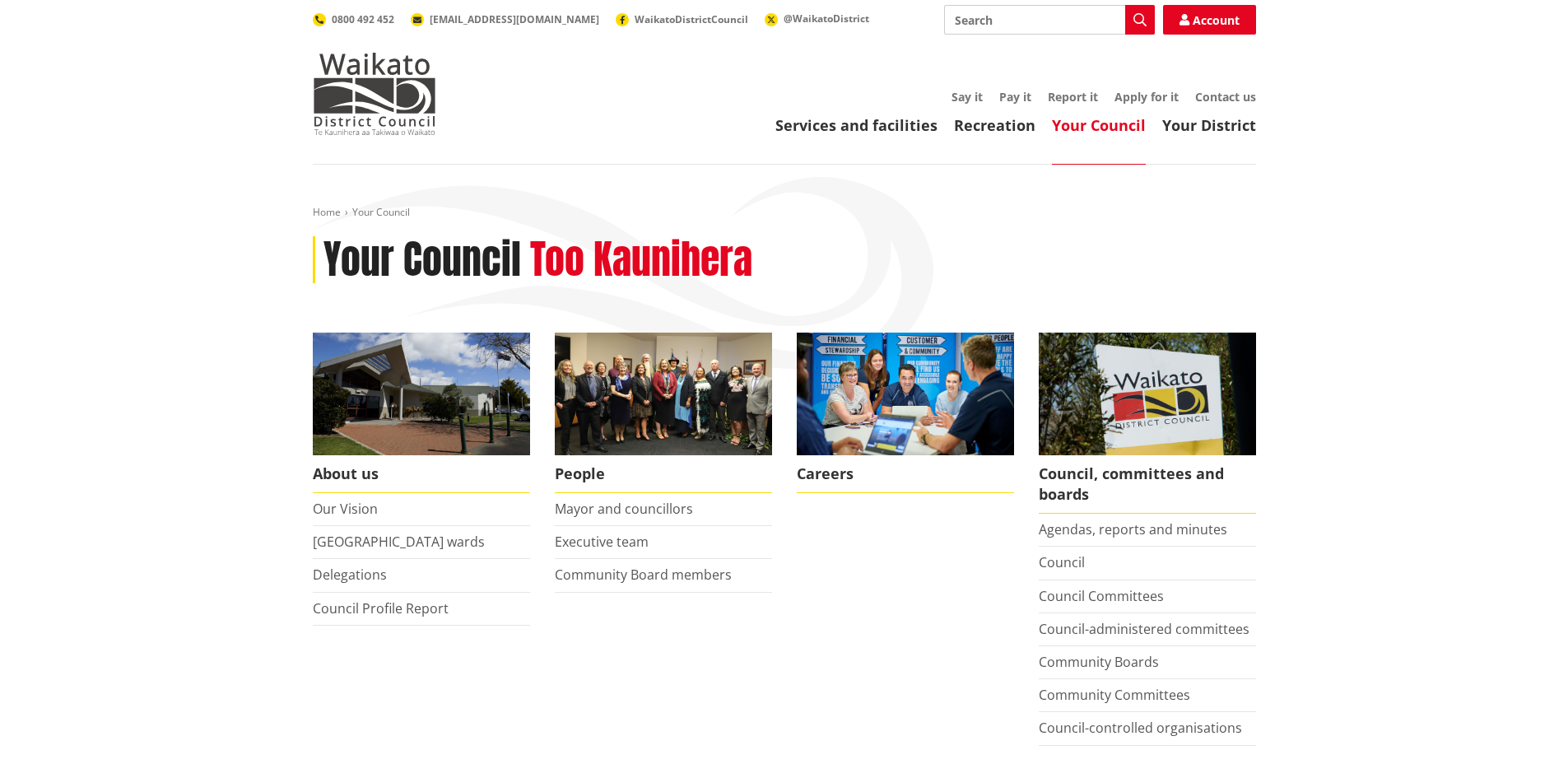
drag, startPoint x: 1379, startPoint y: 432, endPoint x: 1388, endPoint y: 370, distance: 62.6
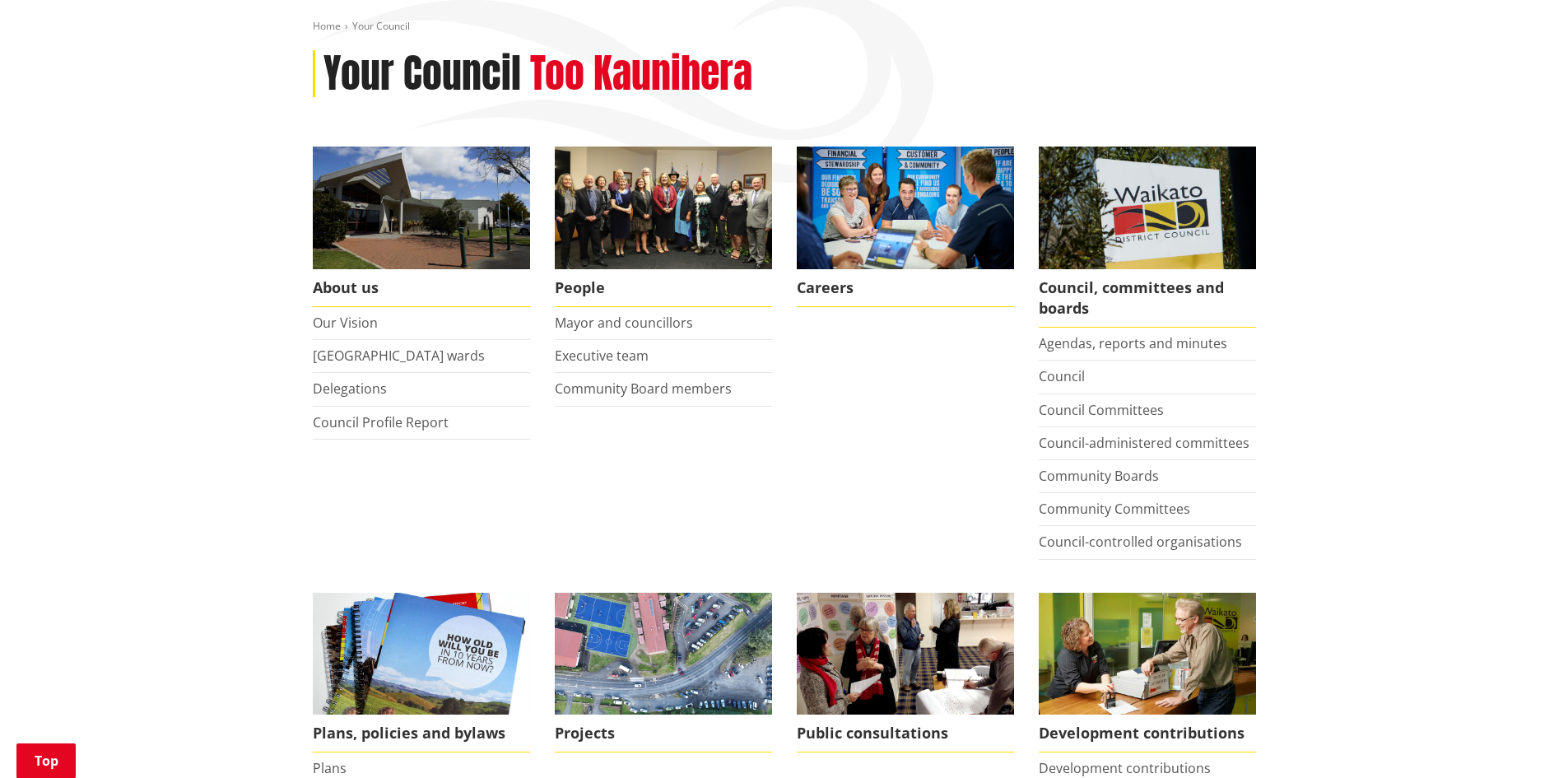
scroll to position [172, 0]
